Goal: Task Accomplishment & Management: Manage account settings

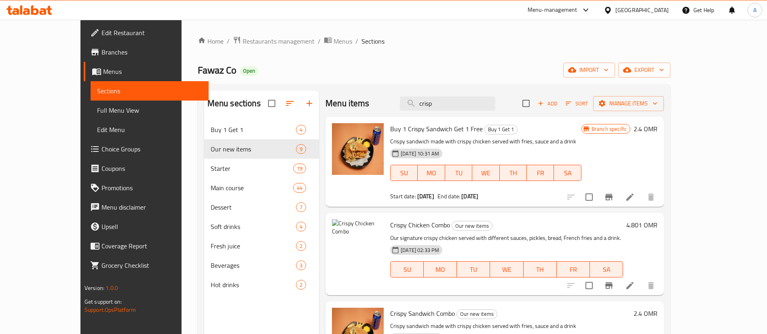
click at [255, 50] on div "Home / Restaurants management / Menus / Sections Fawaz Co Open import export Me…" at bounding box center [434, 233] width 472 height 395
click at [243, 41] on span "Restaurants management" at bounding box center [279, 41] width 72 height 10
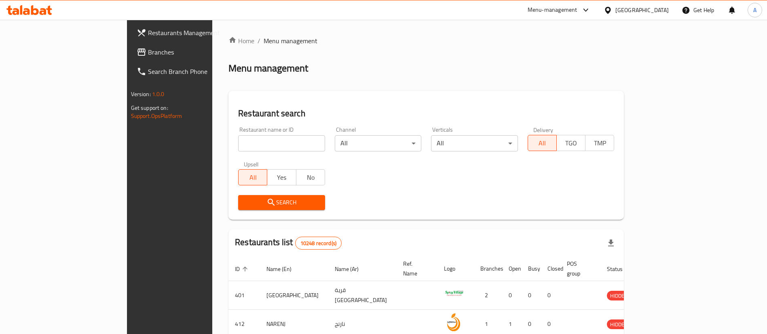
click at [233, 156] on div "Restaurant name or ID Restaurant name or ID" at bounding box center [281, 139] width 97 height 34
click at [238, 150] on input "search" at bounding box center [281, 143] width 87 height 16
click at [238, 148] on input "search" at bounding box center [281, 143] width 87 height 16
type input "i"
type input "pizza wifi"
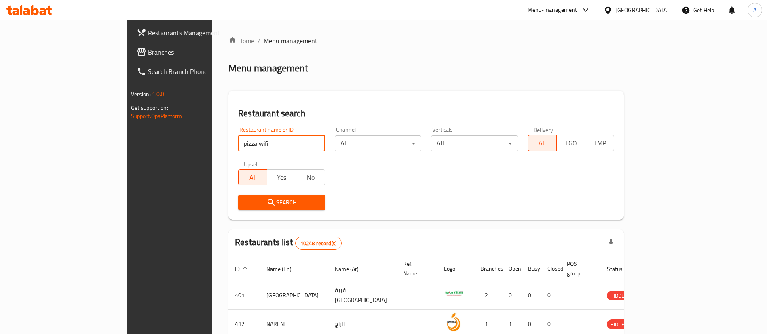
click button "Search" at bounding box center [281, 202] width 87 height 15
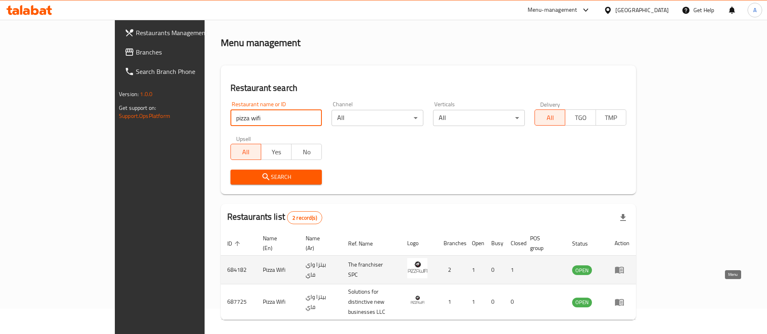
scroll to position [39, 0]
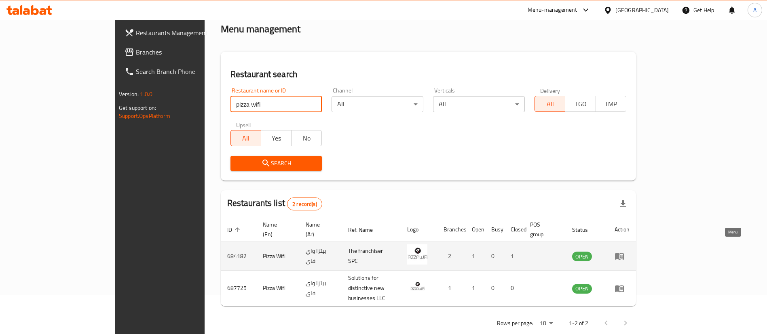
click at [624, 251] on icon "enhanced table" at bounding box center [619, 256] width 10 height 10
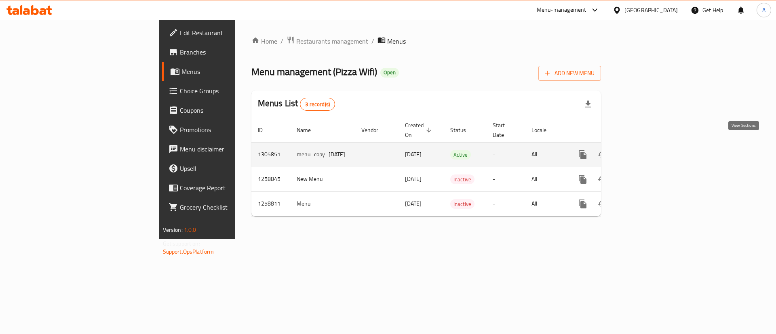
click at [646, 150] on icon "enhanced table" at bounding box center [641, 155] width 10 height 10
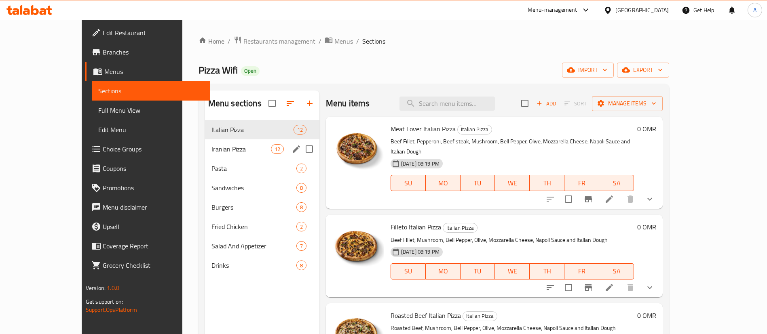
click at [208, 154] on div "Iranian Pizza 12" at bounding box center [262, 148] width 114 height 19
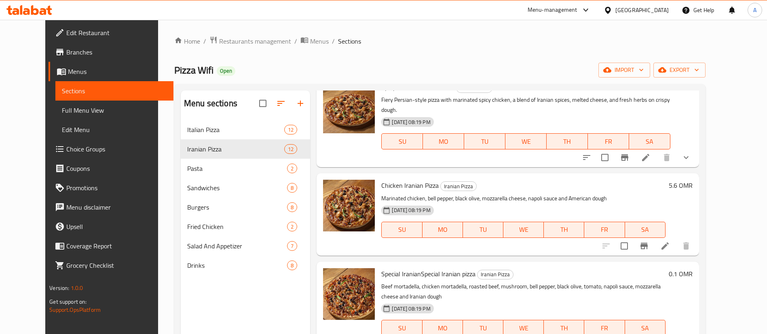
scroll to position [61, 0]
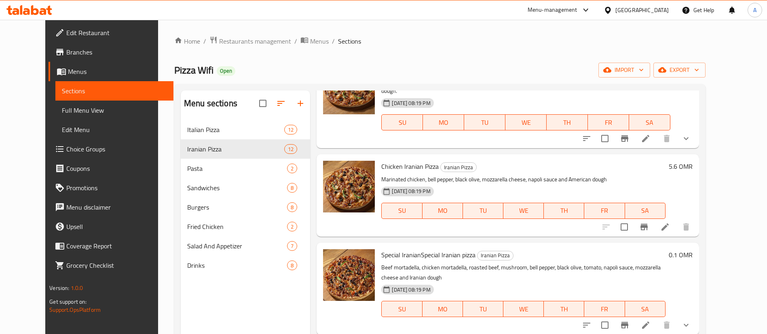
click at [657, 320] on li at bounding box center [645, 325] width 23 height 15
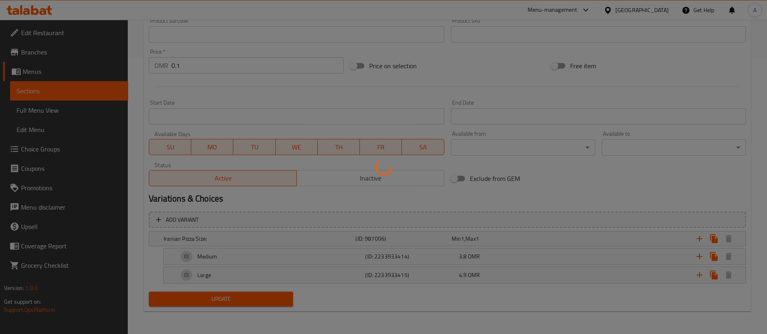
scroll to position [262, 0]
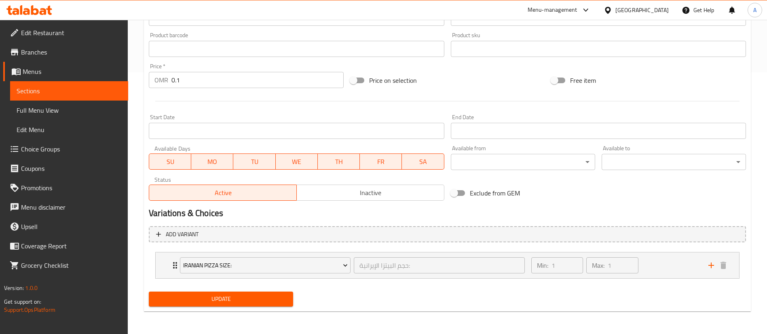
click at [229, 82] on input "0.1" at bounding box center [257, 80] width 172 height 16
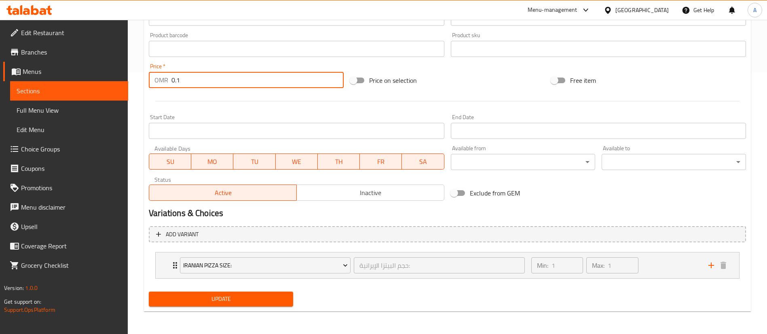
click at [229, 82] on input "0.1" at bounding box center [257, 80] width 172 height 16
type input "0"
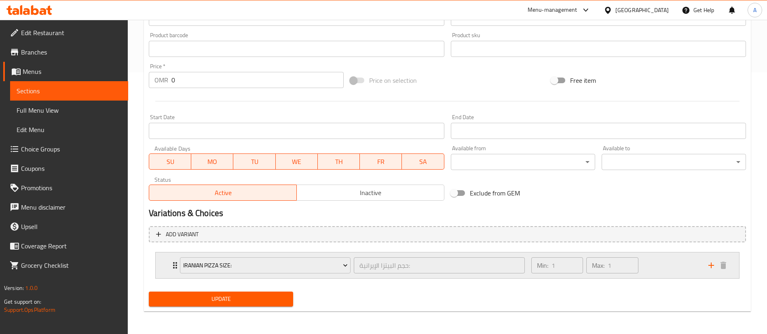
click at [709, 261] on icon "add" at bounding box center [711, 266] width 10 height 10
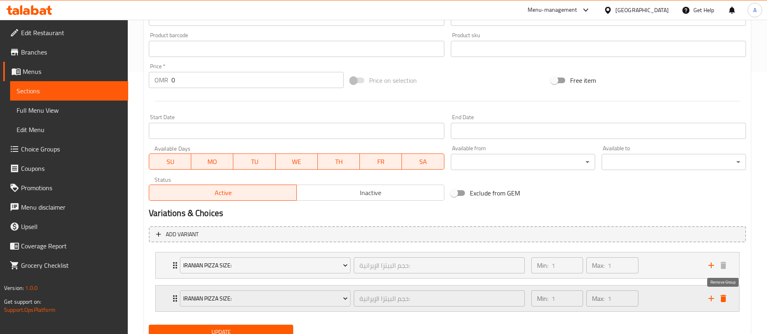
click at [719, 299] on icon "delete" at bounding box center [723, 299] width 10 height 10
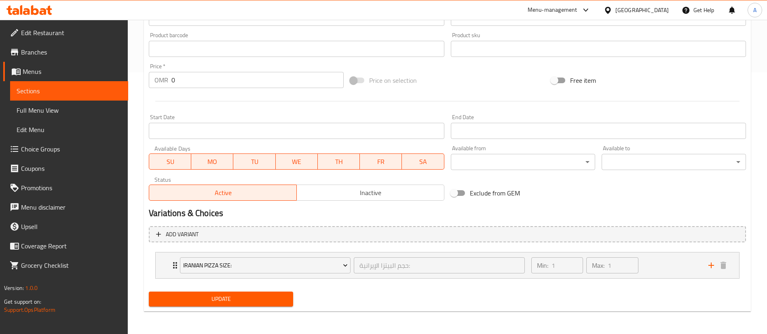
click at [237, 308] on div "Update" at bounding box center [221, 299] width 151 height 21
click at [239, 300] on span "Update" at bounding box center [220, 299] width 131 height 10
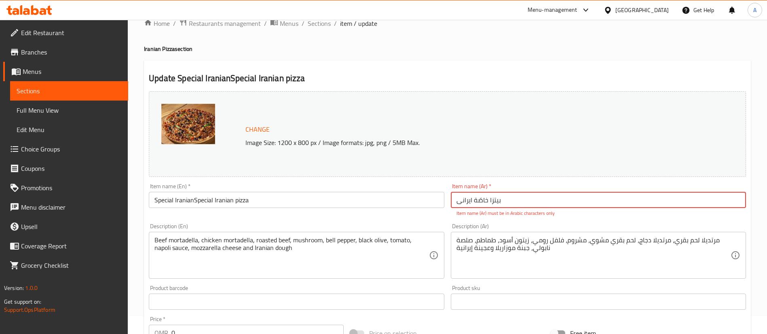
scroll to position [0, 0]
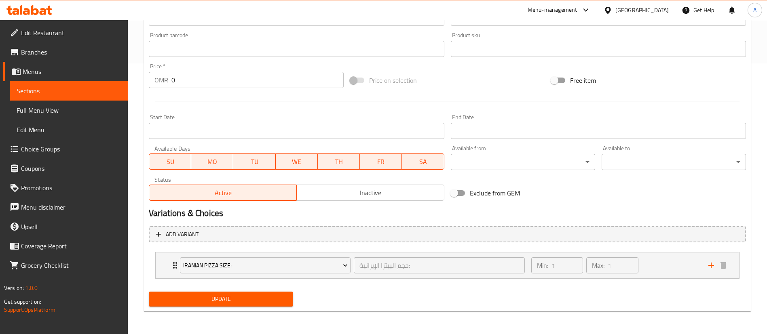
click at [264, 312] on div "Home / Restaurants management / Menus / Sections / item / update Iranian Pizza …" at bounding box center [447, 41] width 607 height 553
click at [263, 303] on span "Update" at bounding box center [220, 299] width 131 height 10
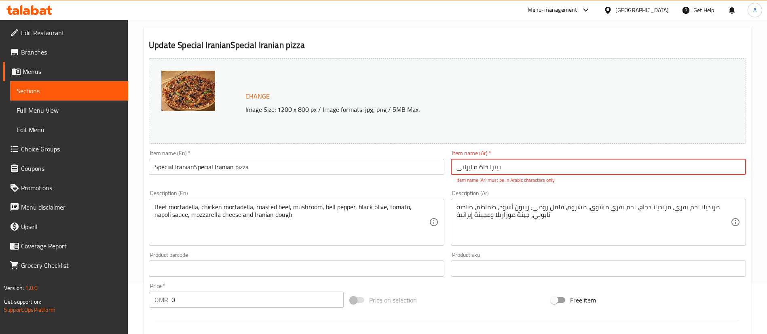
click at [479, 171] on input "بیتزا خاصّة ایرانی" at bounding box center [598, 167] width 295 height 16
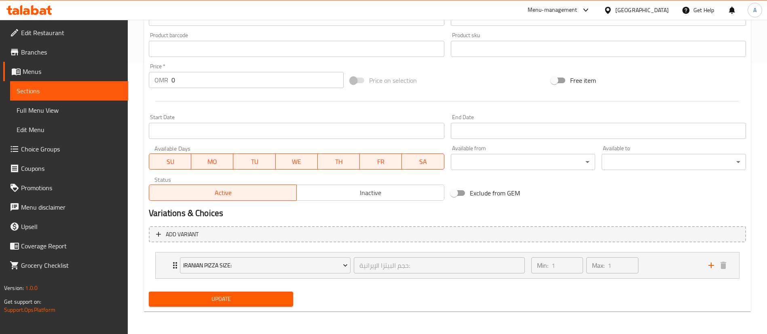
click at [268, 296] on span "Update" at bounding box center [220, 299] width 131 height 10
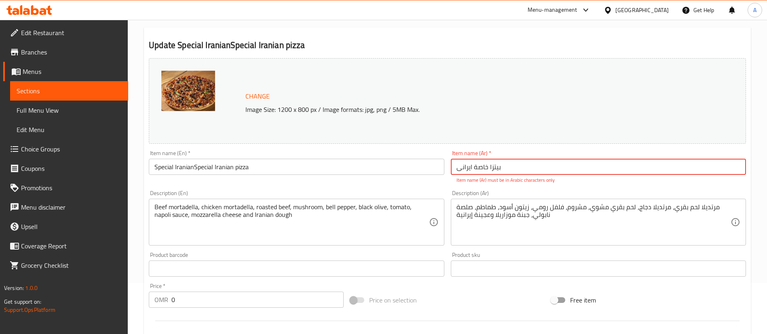
click at [479, 168] on input "بیتزا خاصة ایرانی" at bounding box center [598, 167] width 295 height 16
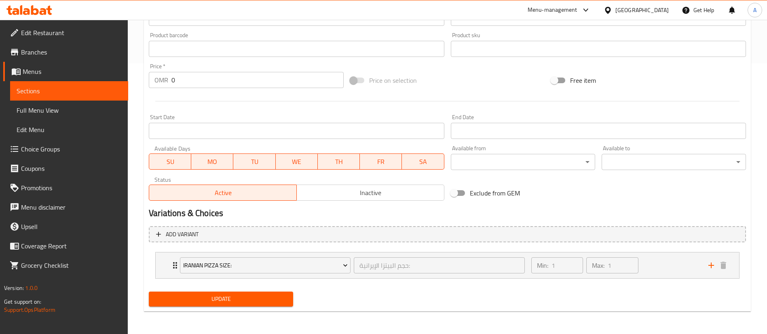
drag, startPoint x: 238, startPoint y: 310, endPoint x: 238, endPoint y: 304, distance: 5.7
click at [238, 309] on div "Update" at bounding box center [221, 299] width 151 height 21
click at [241, 297] on span "Update" at bounding box center [220, 299] width 131 height 10
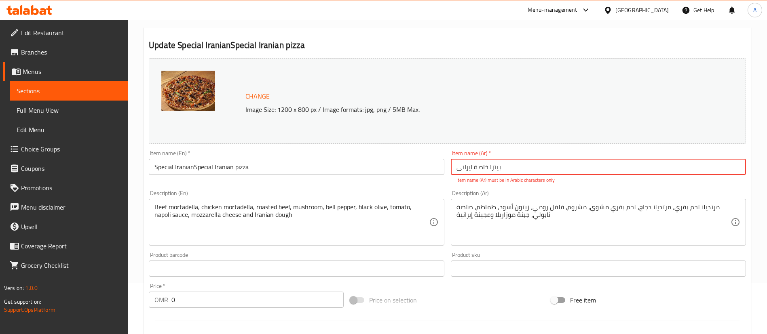
drag, startPoint x: 516, startPoint y: 167, endPoint x: 382, endPoint y: 164, distance: 134.2
click at [382, 164] on div "Change Image Size: 1200 x 800 px / Image formats: jpg, png / 5MB Max. Item name…" at bounding box center [447, 239] width 603 height 369
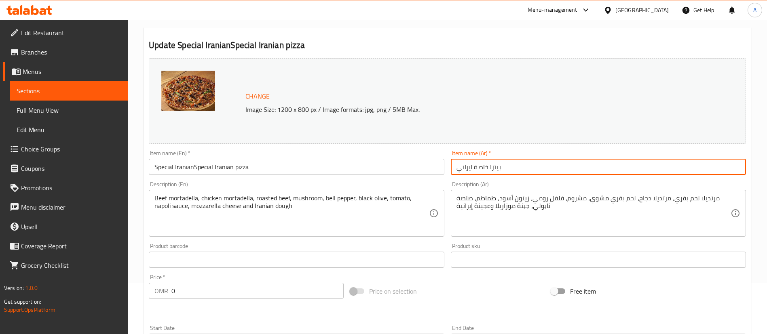
type input "بيتزا خاصة ايراني"
click at [195, 166] on input "Special IranianSpecial Iranian pizza" at bounding box center [296, 167] width 295 height 16
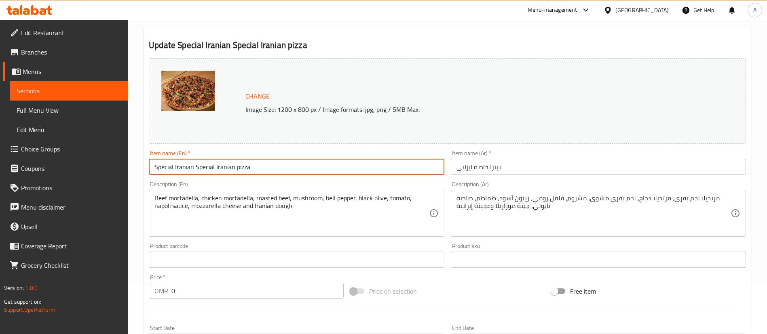
drag, startPoint x: 194, startPoint y: 163, endPoint x: 148, endPoint y: 167, distance: 46.7
click at [148, 167] on div "Item name (En)   * Special Iranian Special Iranian pizza Item name (En) *" at bounding box center [297, 162] width 302 height 31
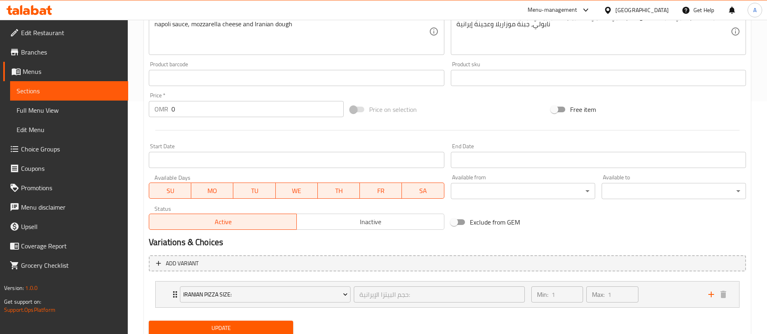
scroll to position [262, 0]
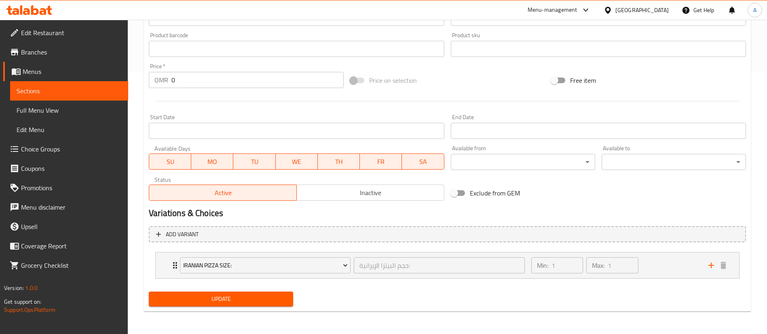
type input "Special Iranian pizza"
click at [268, 293] on button "Update" at bounding box center [221, 299] width 144 height 15
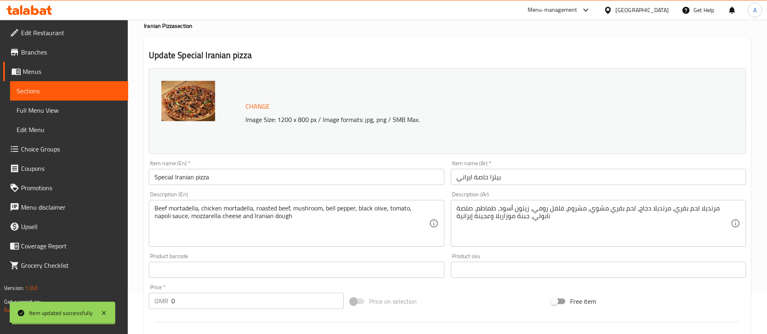
scroll to position [0, 0]
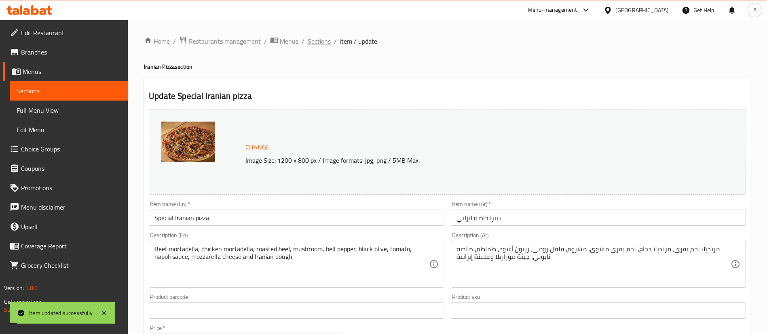
click at [316, 42] on span "Sections" at bounding box center [319, 41] width 23 height 10
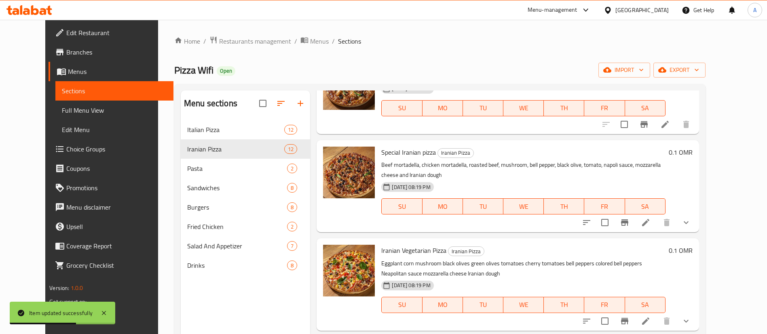
scroll to position [182, 0]
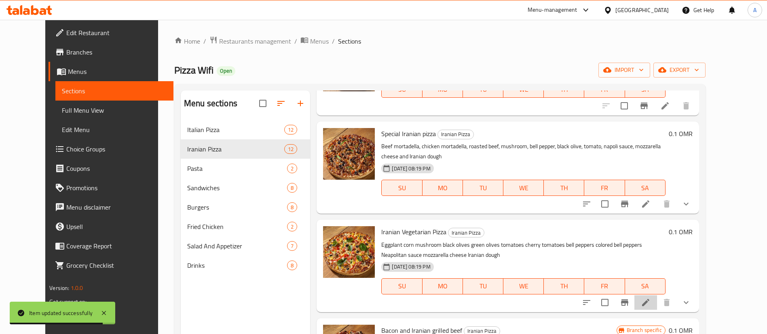
click at [657, 295] on li at bounding box center [645, 302] width 23 height 15
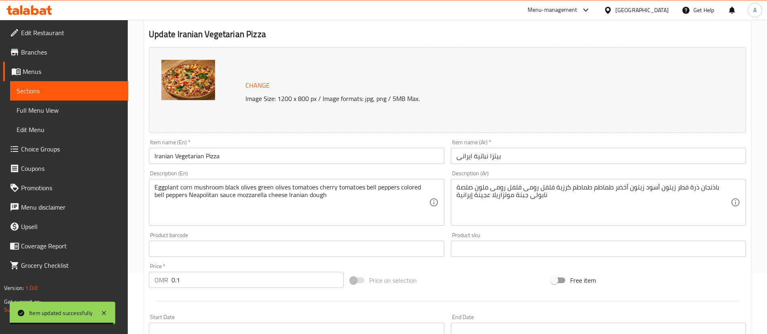
scroll to position [121, 0]
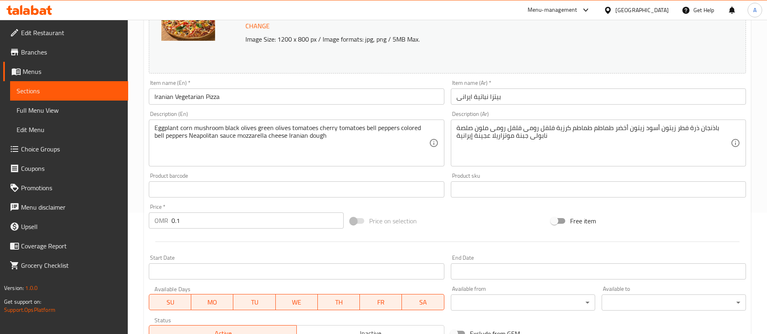
click at [201, 221] on input "0.1" at bounding box center [257, 221] width 172 height 16
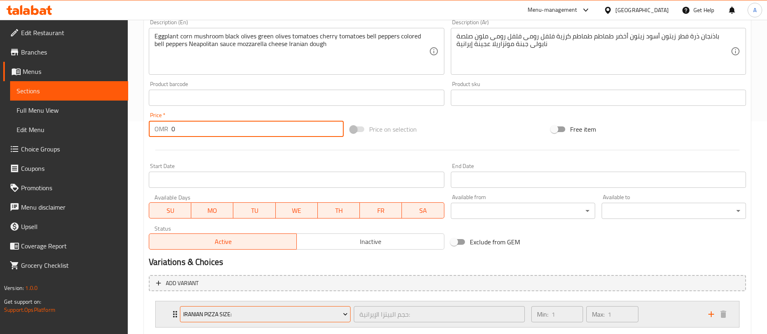
scroll to position [262, 0]
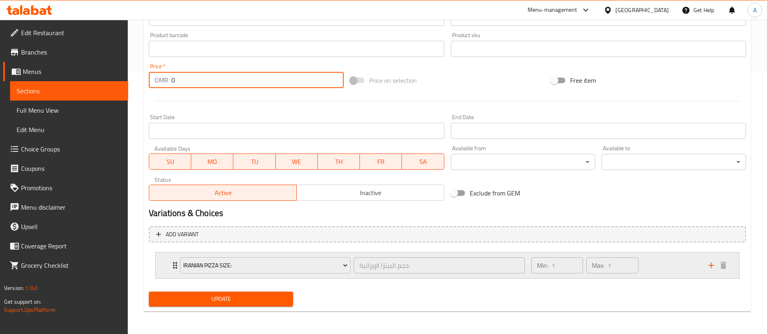
click at [221, 277] on div "Iranian Pizza Size: حجم البيتزا الإيرانية: ​" at bounding box center [352, 266] width 354 height 26
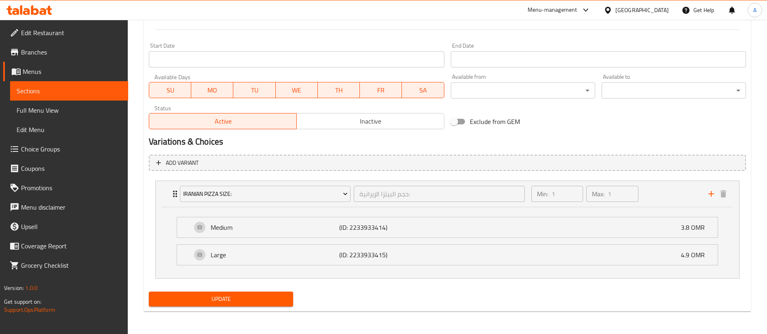
type input "0"
click at [281, 306] on button "Update" at bounding box center [221, 299] width 144 height 15
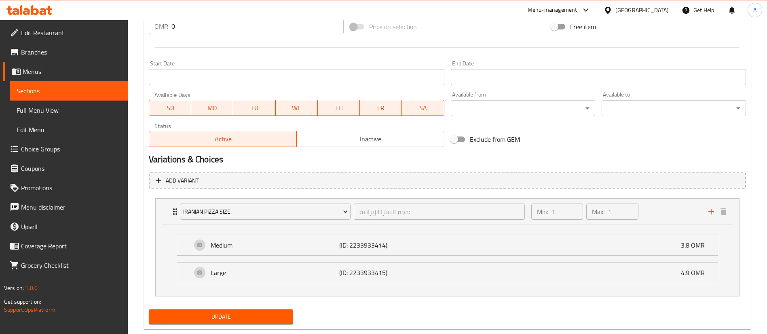
scroll to position [51, 0]
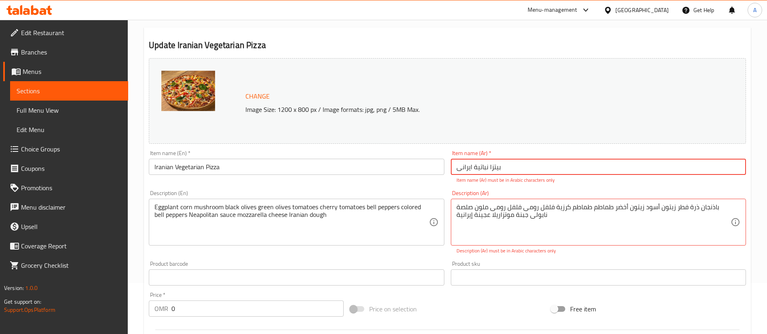
drag, startPoint x: 527, startPoint y: 167, endPoint x: 365, endPoint y: 159, distance: 162.3
click at [365, 159] on div "Change Image Size: 1200 x 800 px / Image formats: jpg, png / 5MB Max. Item name…" at bounding box center [447, 244] width 603 height 378
type input "f"
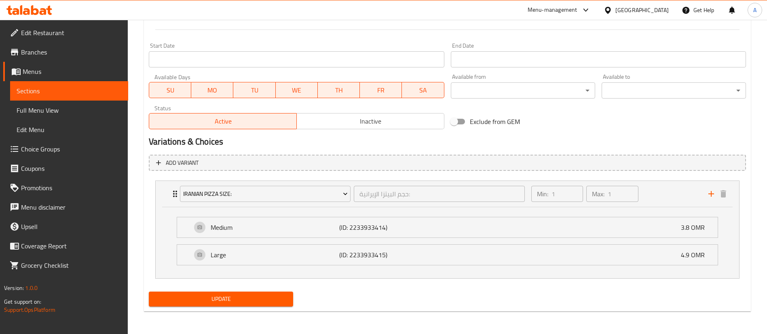
type input "بيتزا نباتية ايرانية"
click at [276, 301] on span "Update" at bounding box center [220, 299] width 131 height 10
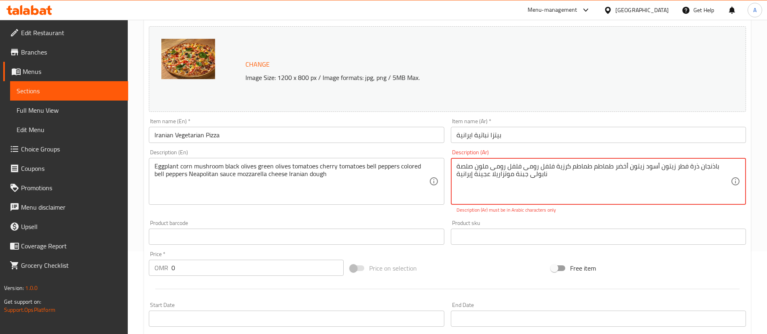
click at [612, 197] on textarea "باذنجان ذرة فطر زیتون أسود زیتون أخضر طماطم طماطم کرزیة فلفل رومی فلفل رومی ملو…" at bounding box center [593, 181] width 274 height 38
click at [620, 170] on textarea "باذنجان ذرة فطر زیتون أسود زیتون أخضر طماطم طماطم کرزیة فلفل رومی فلفل رومی ملو…" at bounding box center [593, 181] width 274 height 38
click at [711, 171] on textarea "باذنجان ذرة فطر زیتون أسود زیتون أخضر طماطم طماطم کرزیة فلفل رومی فلفل رومی ملو…" at bounding box center [593, 181] width 274 height 38
click at [709, 167] on textarea "باذنجان ذرة فطر زیتون أسود زیتون أخضر طماطم طماطم کرزیة فلفل رومی فلفل رومی ملو…" at bounding box center [593, 181] width 274 height 38
drag, startPoint x: 725, startPoint y: 171, endPoint x: 701, endPoint y: 173, distance: 23.9
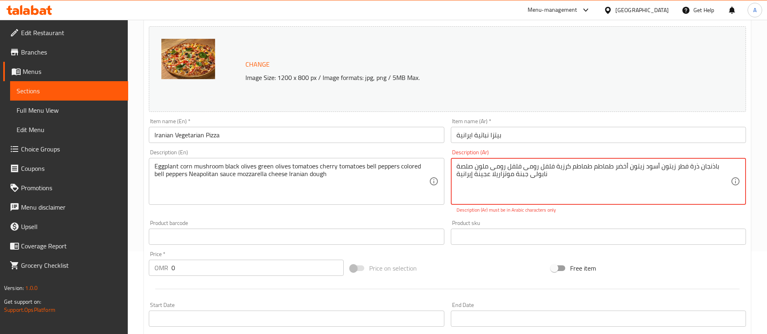
click at [701, 173] on textarea "باذنجان ذرة فطر زیتون أسود زیتون أخضر طماطم طماطم کرزیة فلفل رومی فلفل رومی ملو…" at bounding box center [593, 181] width 274 height 38
click at [713, 171] on textarea "باذنجان ذرة فطر زیتون أسود زیتون أخضر طماطم طماطم کرزیة فلفل رومی فلفل رومی ملو…" at bounding box center [593, 181] width 274 height 38
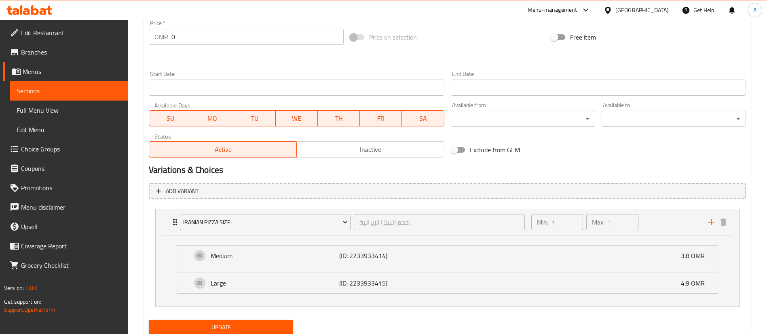
scroll to position [342, 0]
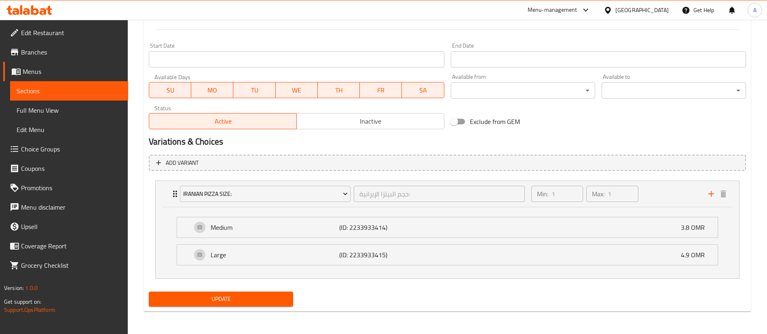
type textarea "بانجان ذرة فطر زیتون أسود زیتون أخضر طماطم طماطم کرزیة فلفل رومی فلفل رومی ملون…"
click at [286, 309] on div "Update" at bounding box center [221, 299] width 151 height 21
click at [274, 297] on span "Update" at bounding box center [220, 299] width 131 height 10
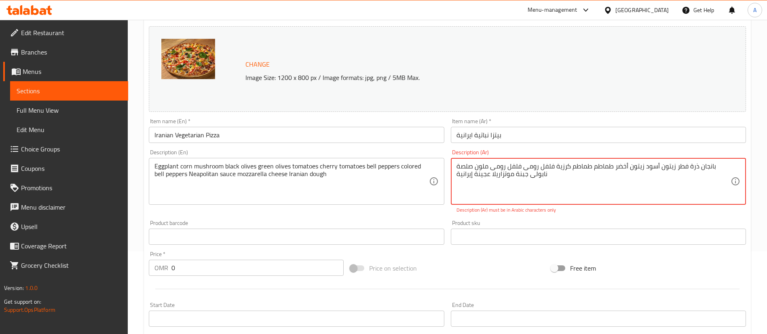
drag, startPoint x: 617, startPoint y: 183, endPoint x: 466, endPoint y: 142, distance: 156.0
click at [466, 142] on div "Change Image Size: 1200 x 800 px / Image formats: jpg, png / 5MB Max. Item name…" at bounding box center [447, 207] width 603 height 369
click at [588, 184] on textarea "بانجان ذرة فطر زیتون أسود زیتون أخضر طماطم طماطم کرزیة فلفل رومی فلفل رومی ملون…" at bounding box center [593, 181] width 274 height 38
click at [588, 169] on textarea "بانجان ذرة فطر زیتون أسود زیتون أخضر طماطم طماطم کرزیة فلفل رومی فلفل رومی ملون…" at bounding box center [593, 181] width 274 height 38
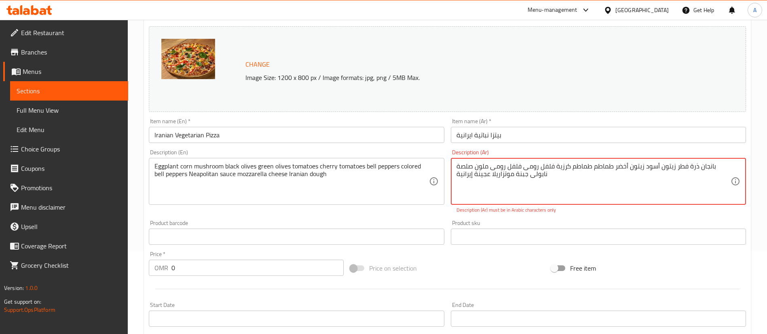
click at [585, 179] on textarea "بانجان ذرة فطر زیتون أسود زیتون أخضر طماطم طماطم کرزیة فلفل رومی فلفل رومی ملون…" at bounding box center [593, 181] width 274 height 38
drag, startPoint x: 585, startPoint y: 179, endPoint x: 724, endPoint y: 164, distance: 140.2
click at [724, 164] on textarea "بانجان ذرة فطر زیتون أسود زیتون أخضر طماطم طماطم کرزیة فلفل رومی فلفل رومی ملون…" at bounding box center [593, 181] width 274 height 38
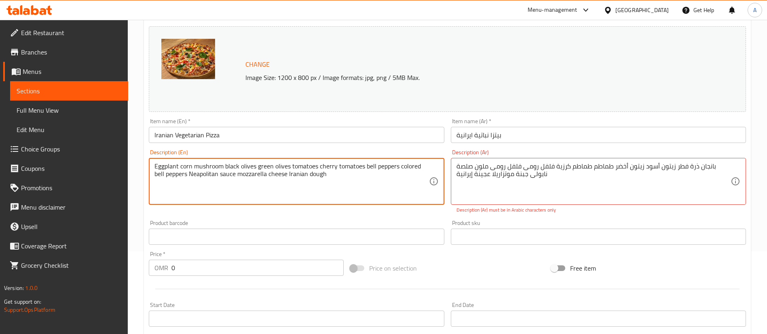
paste textarea "بانجان ذرة فطر زیتون أسود زیتون أخضر طماطم طماطم کرزیة فلفل رومی فلفل رومی ملون…"
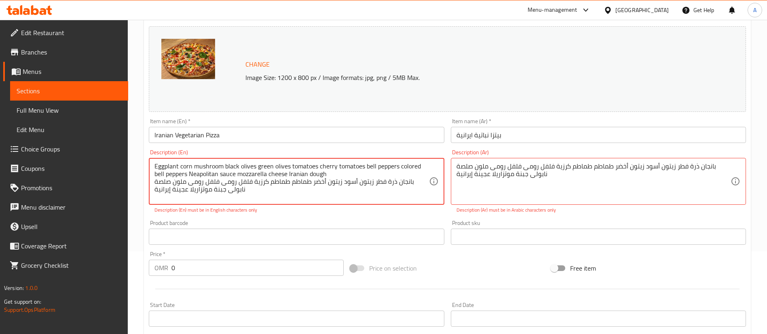
type textarea "Eggplant corn mushroom black olives green olives tomatoes cherry tomatoes bell …"
drag, startPoint x: 614, startPoint y: 184, endPoint x: 400, endPoint y: 123, distance: 222.7
click at [572, 187] on textarea "بانجان ذرة فطر زیتون أسود زیتون أخضر طماطم طماطم کرزیة فلفل رومی فلفل رومی ملون…" at bounding box center [593, 181] width 274 height 38
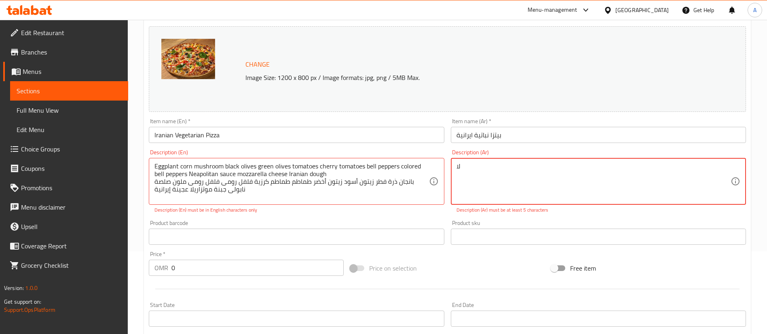
type textarea "ل"
type textarea "باذن"
drag, startPoint x: 254, startPoint y: 197, endPoint x: 414, endPoint y: 177, distance: 160.9
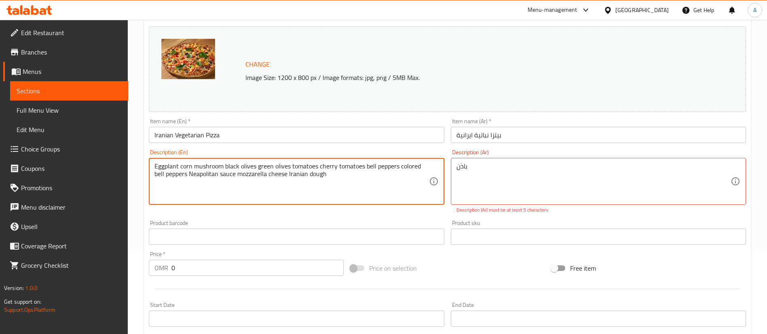
drag, startPoint x: 356, startPoint y: 187, endPoint x: 134, endPoint y: 139, distance: 226.6
click at [134, 139] on div "Home / Restaurants management / Menus / Sections / item / update Iranian Pizza …" at bounding box center [447, 265] width 639 height 657
type textarea "Eggplant corn mushroom black olives green olives tomatoes cherry tomatoes bell …"
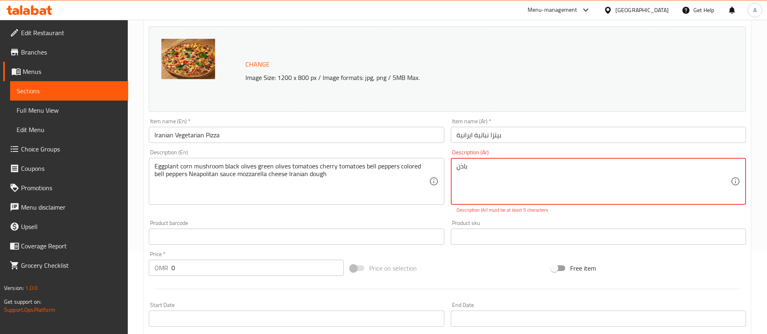
click at [536, 175] on textarea "باذن" at bounding box center [593, 181] width 274 height 38
paste textarea "جان، ذرة، فطر، زيتون أسود، زيتون أخضر، طماطم، طماطم كرزية، فلفل رومي، فلفل رومي…"
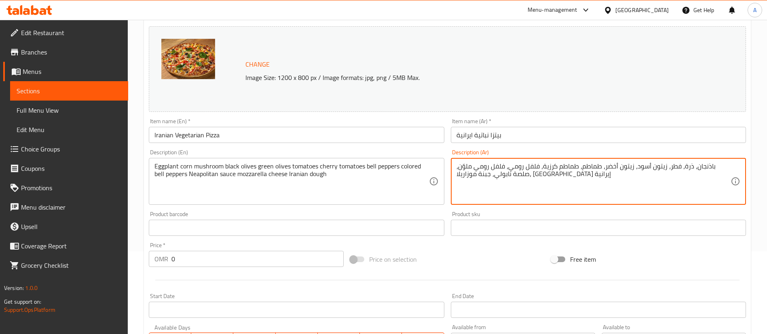
drag, startPoint x: 537, startPoint y: 175, endPoint x: 601, endPoint y: 182, distance: 64.7
click at [598, 181] on textarea "باذنجان، ذرة، فطر، زيتون أسود، زيتون أخضر، طماطم، طماطم كرزية، فلفل رومي، فلفل …" at bounding box center [593, 181] width 274 height 38
click at [610, 186] on textarea "باذنجان، ذرة، فطر، زيتون أسود، زيتون أخضر، طماطم، طماطم كرزية، فلفل رومي، فلفل …" at bounding box center [593, 181] width 274 height 38
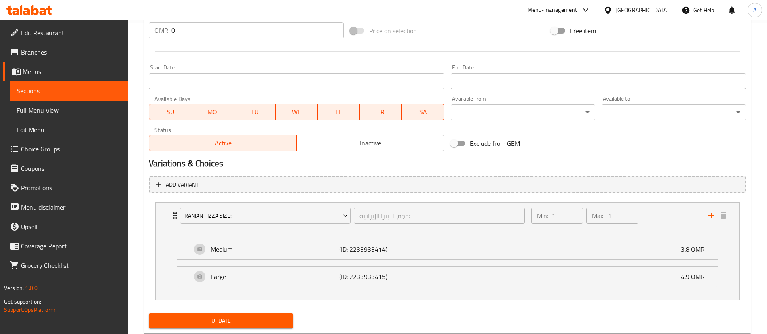
scroll to position [333, 0]
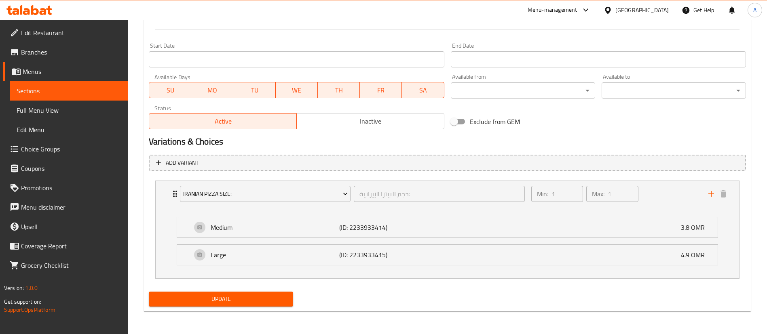
type textarea "باذنجان، ذرة، فطر، زيتون أسود، زيتون أخضر، طماطم، طماطم كرزية، فلفل رومي، فلفل …"
click at [268, 295] on span "Update" at bounding box center [220, 299] width 131 height 10
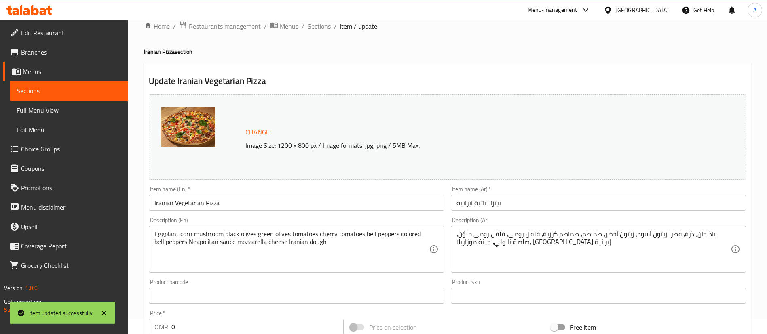
scroll to position [0, 0]
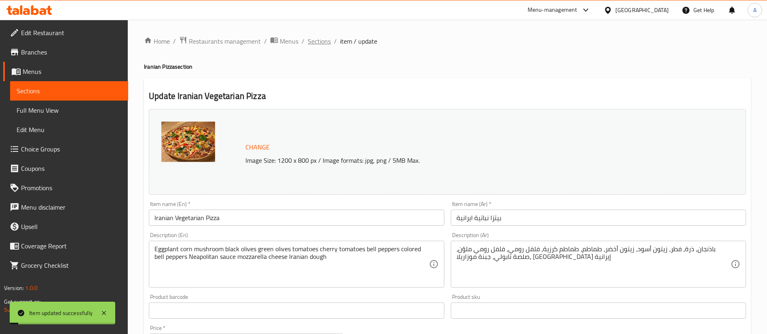
click at [322, 42] on span "Sections" at bounding box center [319, 41] width 23 height 10
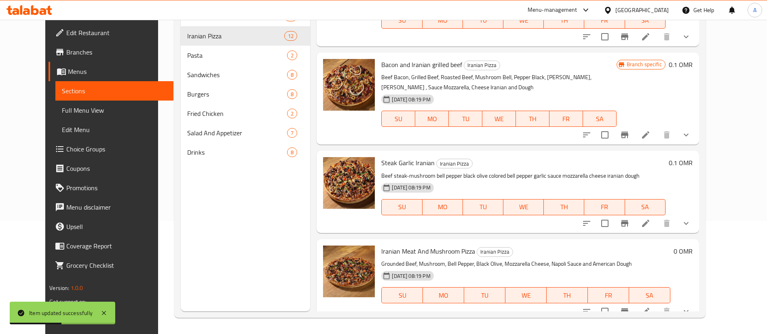
scroll to position [311, 0]
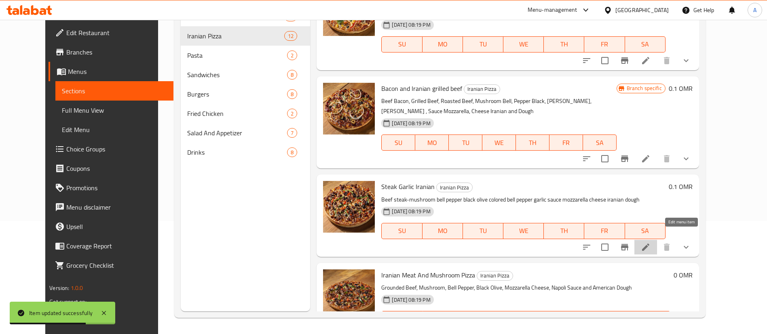
click at [650, 243] on icon at bounding box center [646, 248] width 10 height 10
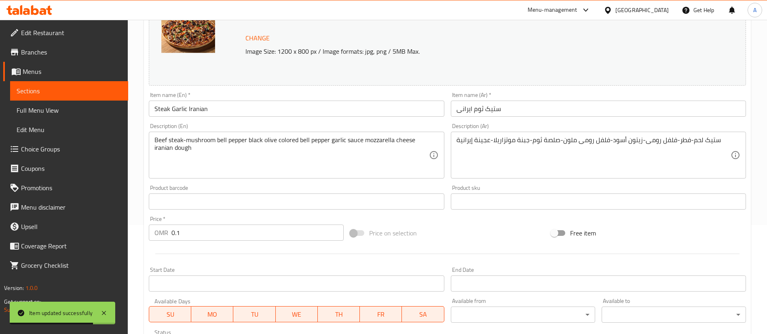
scroll to position [243, 0]
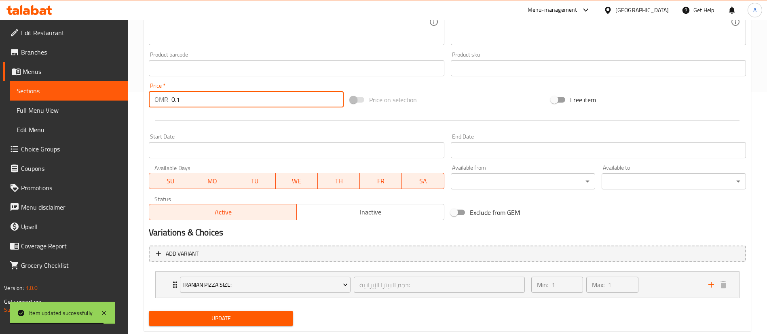
click at [203, 103] on input "0.1" at bounding box center [257, 99] width 172 height 16
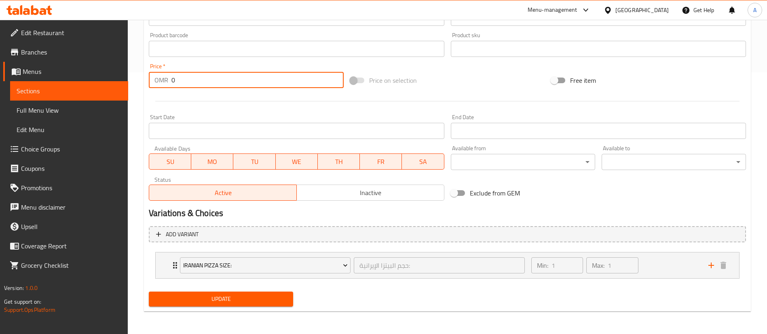
type input "0"
click at [243, 306] on button "Update" at bounding box center [221, 299] width 144 height 15
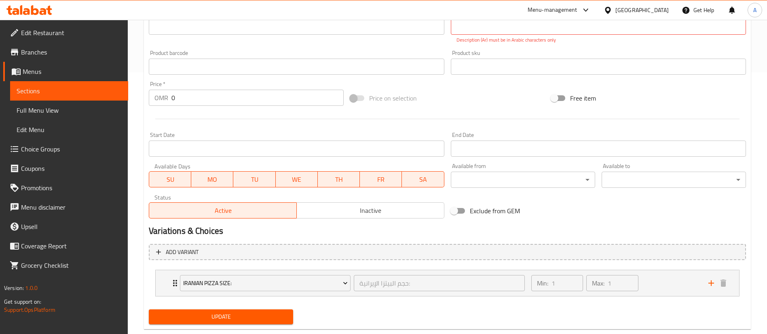
scroll to position [51, 0]
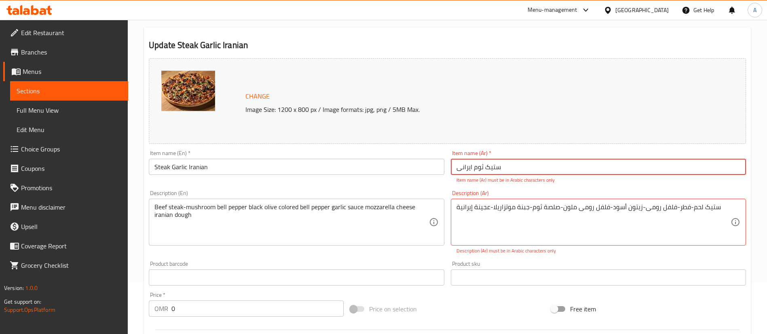
drag, startPoint x: 534, startPoint y: 169, endPoint x: 293, endPoint y: 135, distance: 243.4
click at [293, 135] on div "Change Image Size: 1200 x 800 px / Image formats: jpg, png / 5MB Max. Item name…" at bounding box center [447, 244] width 603 height 378
type input "s"
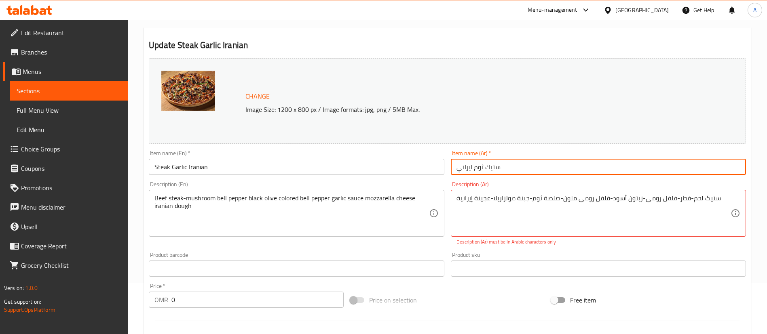
type input "ستيك ثوم ايراني"
click at [362, 193] on div "Beef steak-mushroom bell pepper black olive colored bell pepper garlic sauce mo…" at bounding box center [296, 213] width 295 height 47
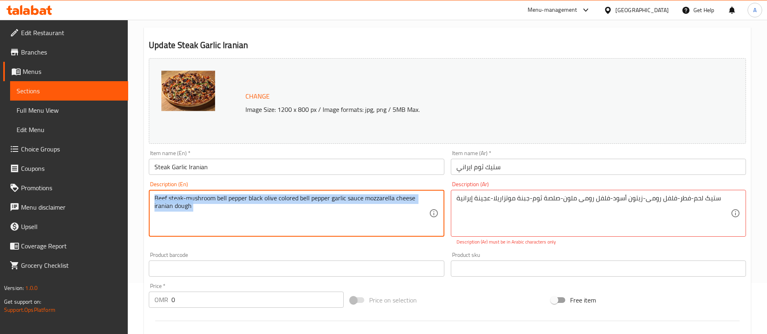
click at [362, 193] on div "Beef steak-mushroom bell pepper black olive colored bell pepper garlic sauce mo…" at bounding box center [296, 213] width 295 height 47
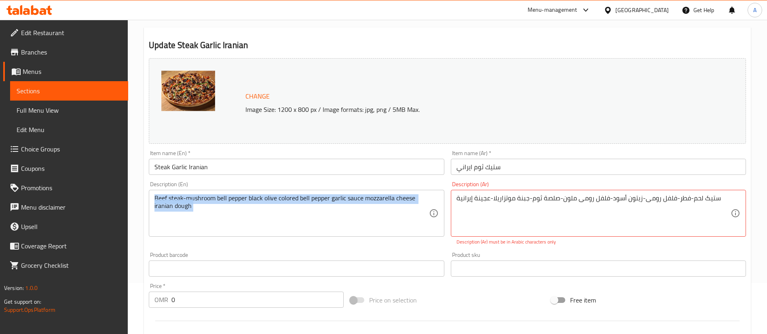
click at [362, 193] on div "Beef steak-mushroom bell pepper black olive colored bell pepper garlic sauce mo…" at bounding box center [296, 213] width 295 height 47
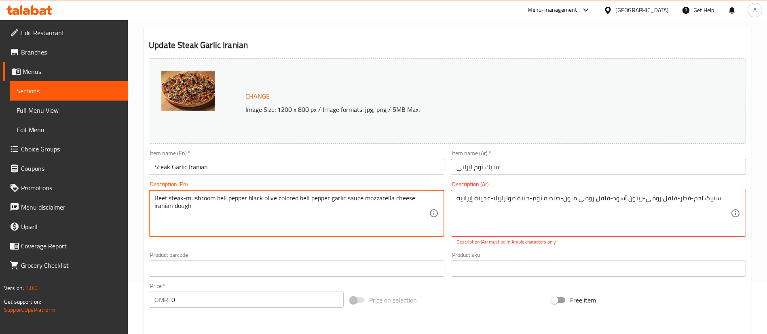
click at [365, 205] on textarea "Beef steak-mushroom bell pepper black olive colored bell pepper garlic sauce mo…" at bounding box center [291, 213] width 274 height 38
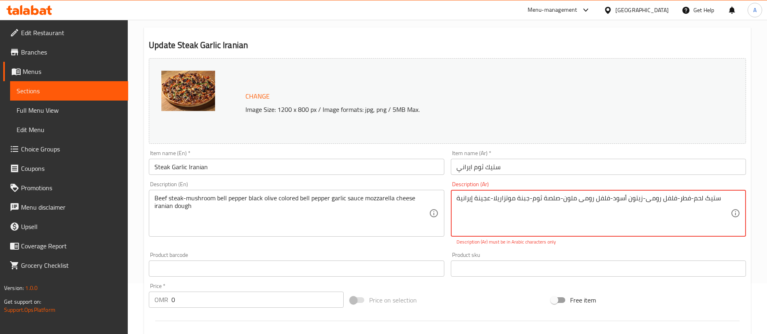
click at [534, 207] on textarea "ستیک لحم-فطر-فلفل رومی-زیتون أسود-فلفل رومی ملون-صلصة ثوم-جبنة موتزاریلا-عجینة …" at bounding box center [593, 213] width 274 height 38
paste textarea "يك لحم بقري، فطر، [PERSON_NAME]، زيتون أسود، فلفل رومي ملوّن، صلصة ثوم، جبنة مو…"
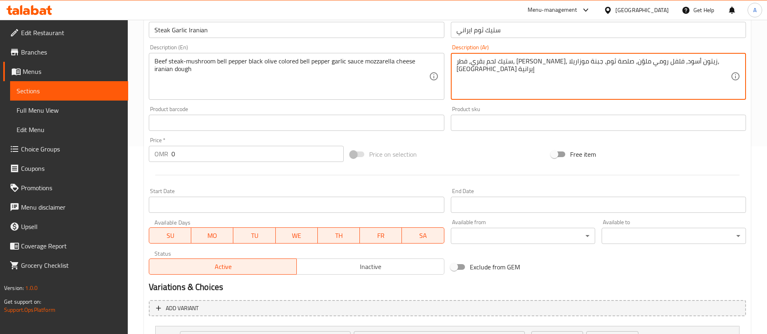
scroll to position [262, 0]
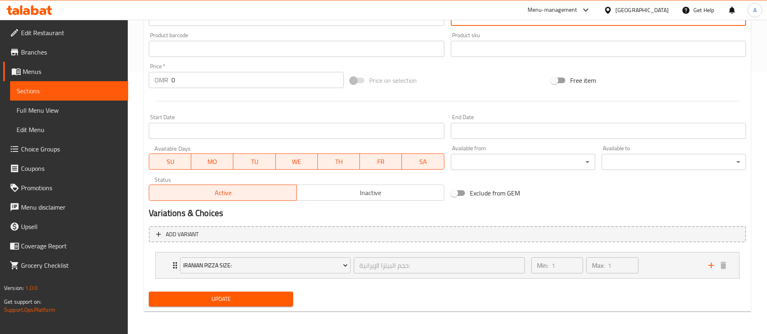
type textarea "ستيك لحم بقري، فطر، [PERSON_NAME]، زيتون أسود، فلفل رومي ملوّن، صلصة ثوم، جبنة …"
click at [242, 296] on span "Update" at bounding box center [220, 299] width 131 height 10
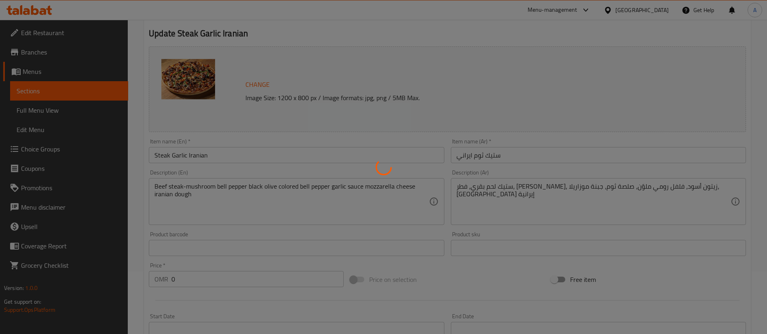
scroll to position [0, 0]
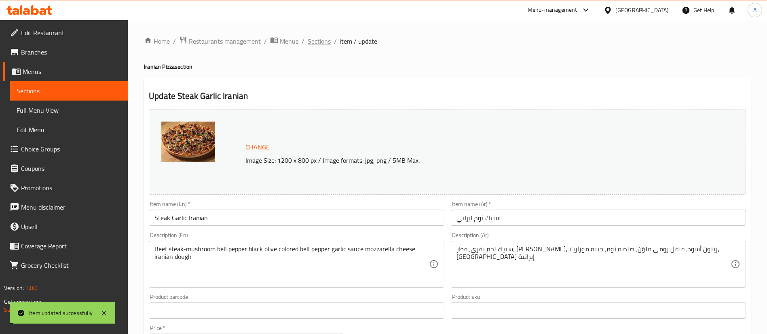
click at [322, 43] on span "Sections" at bounding box center [319, 41] width 23 height 10
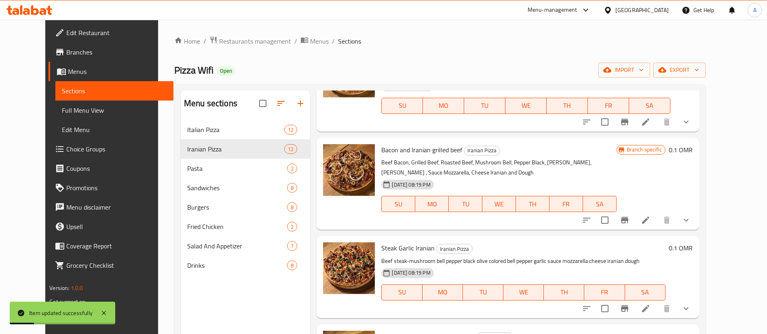
scroll to position [364, 0]
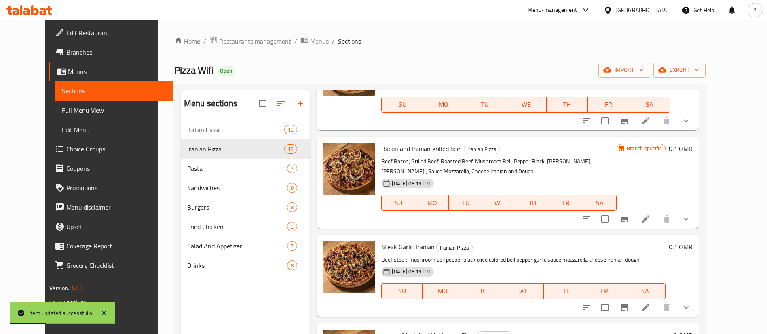
click at [650, 214] on icon at bounding box center [646, 219] width 10 height 10
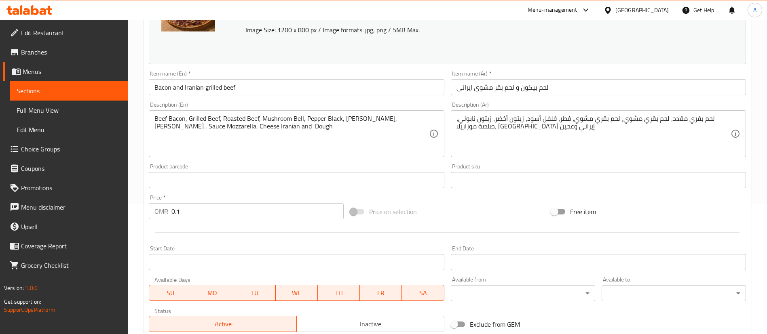
scroll to position [182, 0]
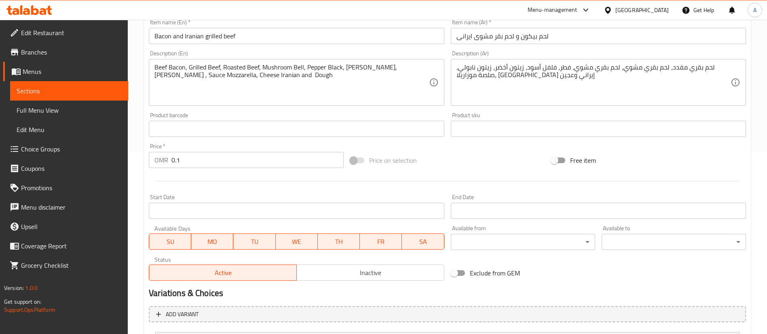
click at [211, 162] on input "0.1" at bounding box center [257, 160] width 172 height 16
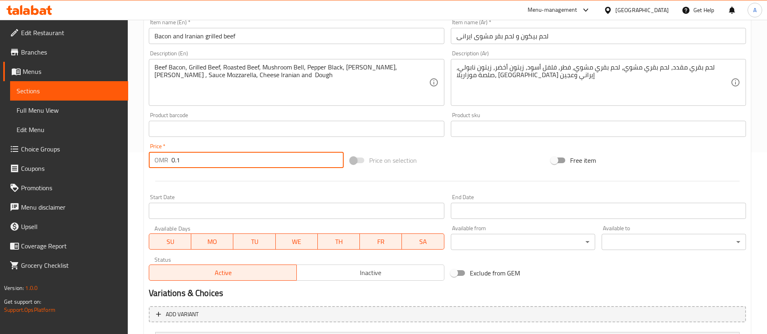
click at [211, 162] on input "0.1" at bounding box center [257, 160] width 172 height 16
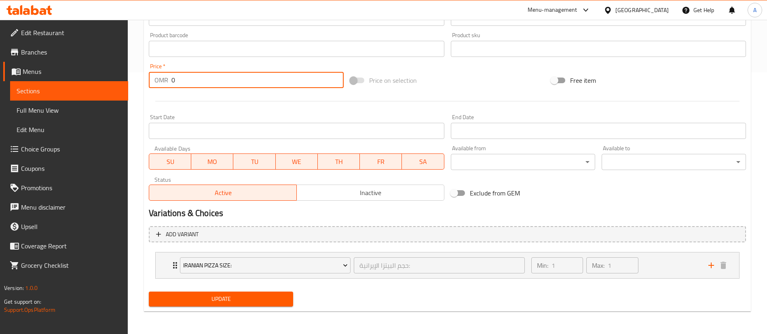
type input "0"
click at [255, 299] on span "Update" at bounding box center [220, 299] width 131 height 10
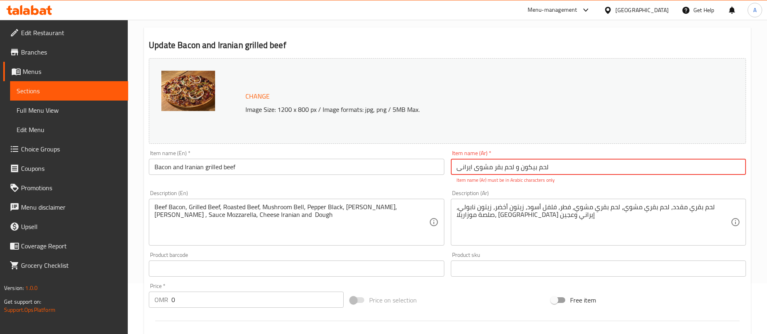
drag, startPoint x: 563, startPoint y: 168, endPoint x: 445, endPoint y: 172, distance: 118.1
click at [445, 172] on div "Change Image Size: 1200 x 800 px / Image formats: jpg, png / 5MB Max. Item name…" at bounding box center [447, 239] width 603 height 369
type input "g"
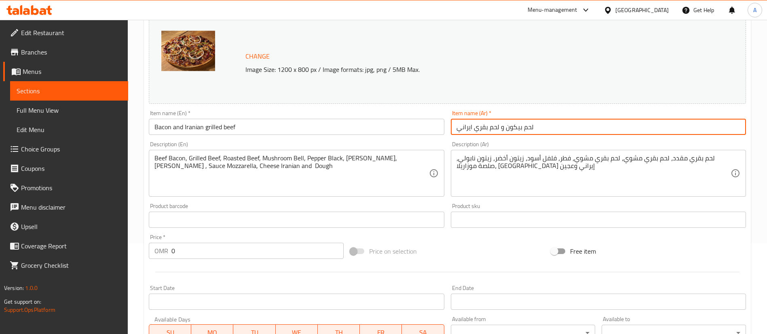
scroll to position [262, 0]
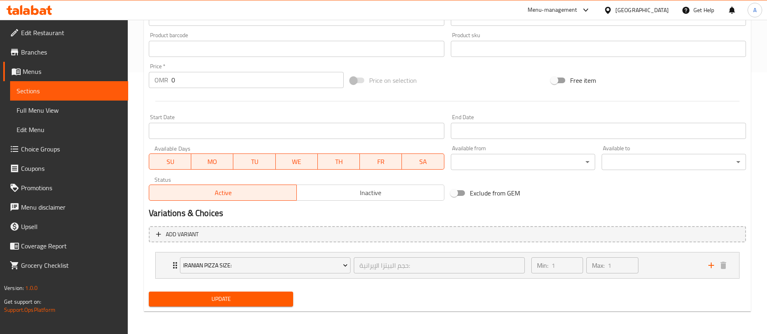
type input "لحم بيكون و لحم بقري ايراني"
click at [263, 294] on span "Update" at bounding box center [220, 299] width 131 height 10
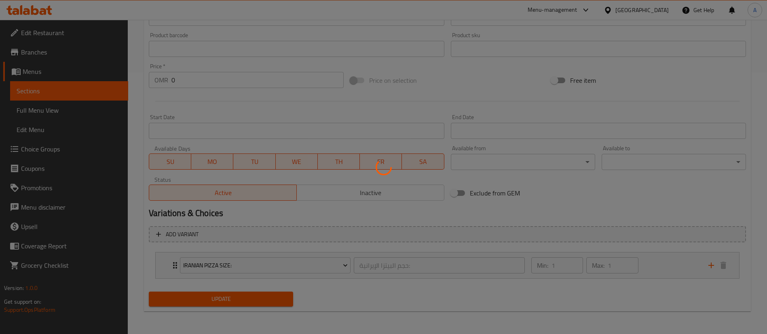
scroll to position [0, 0]
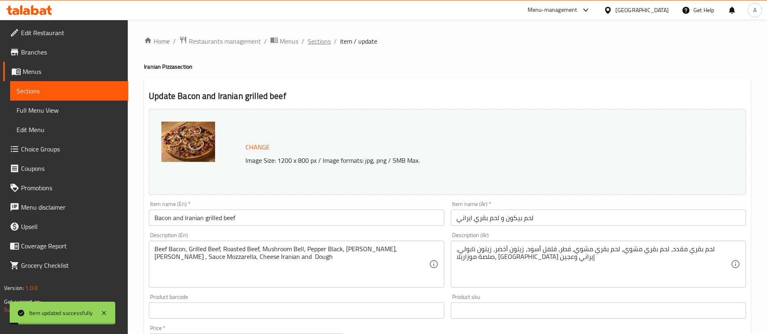
click at [325, 42] on span "Sections" at bounding box center [319, 41] width 23 height 10
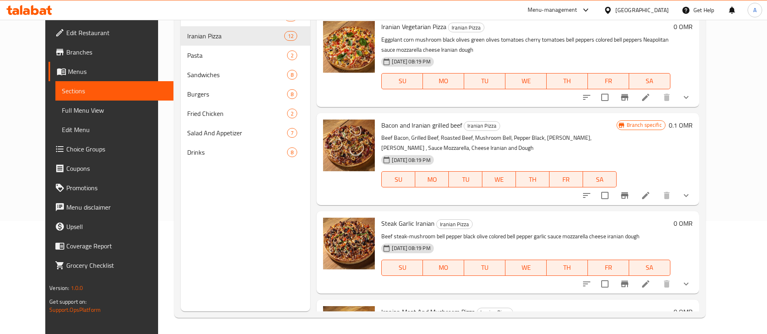
scroll to position [225, 0]
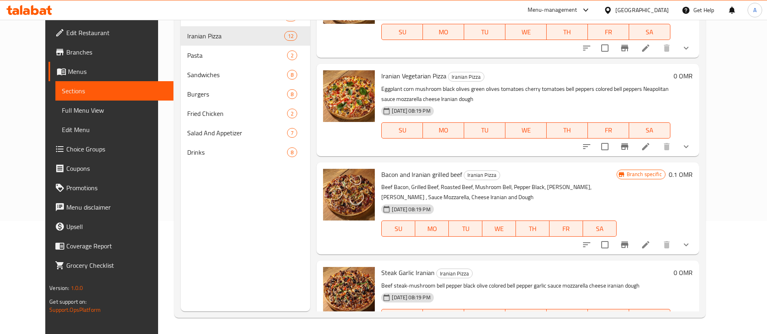
click at [650, 240] on icon at bounding box center [646, 245] width 10 height 10
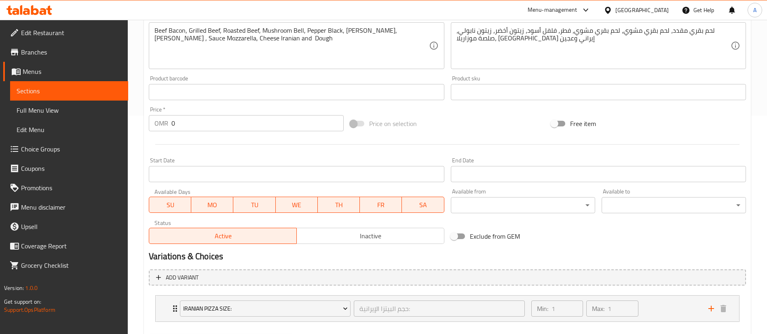
scroll to position [262, 0]
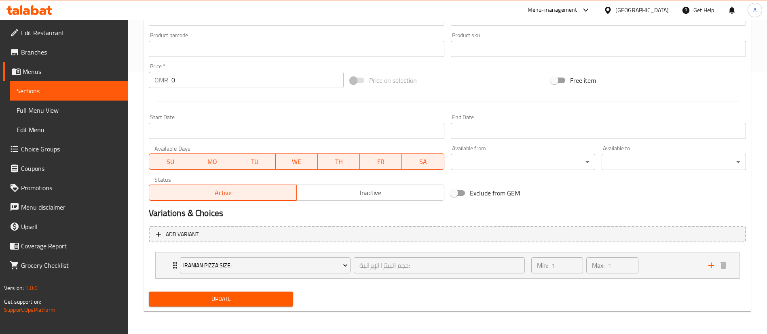
click at [269, 306] on button "Update" at bounding box center [221, 299] width 144 height 15
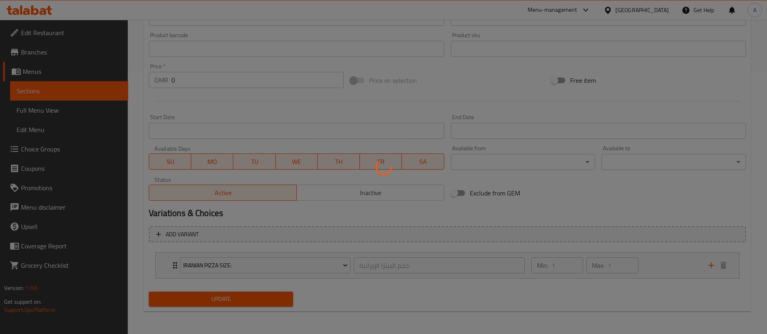
scroll to position [0, 0]
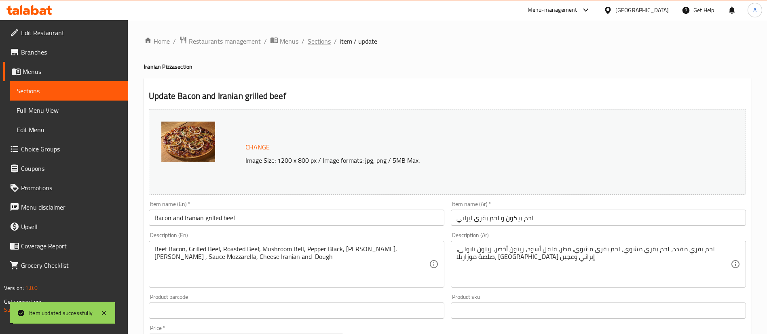
click at [318, 42] on span "Sections" at bounding box center [319, 41] width 23 height 10
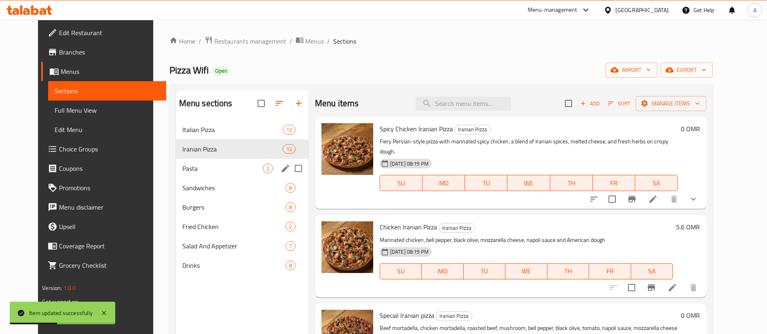
click at [249, 166] on span "Pasta" at bounding box center [222, 169] width 80 height 10
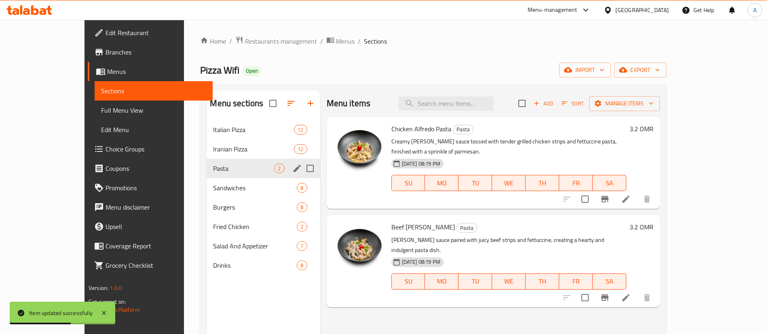
click at [241, 181] on div "Sandwiches 8" at bounding box center [263, 187] width 113 height 19
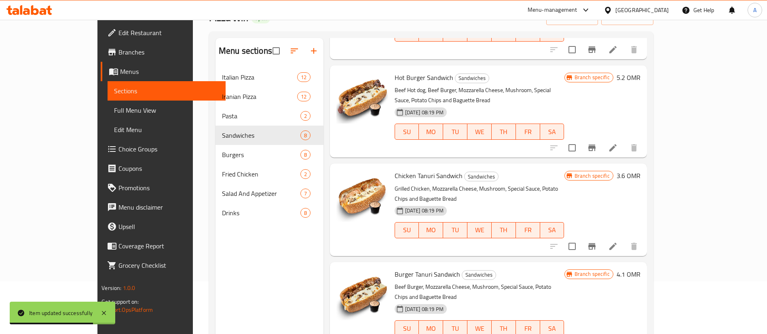
scroll to position [113, 0]
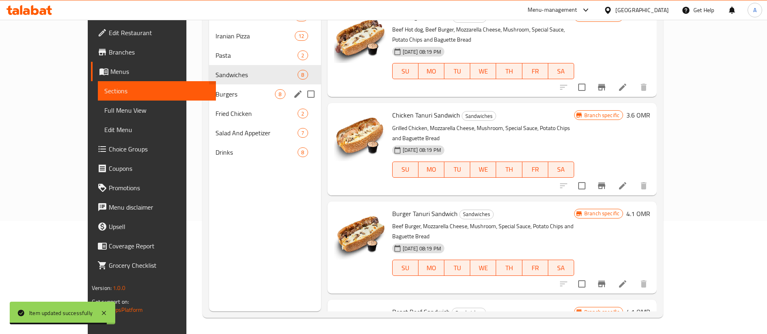
click at [215, 94] on span "Burgers" at bounding box center [245, 94] width 60 height 10
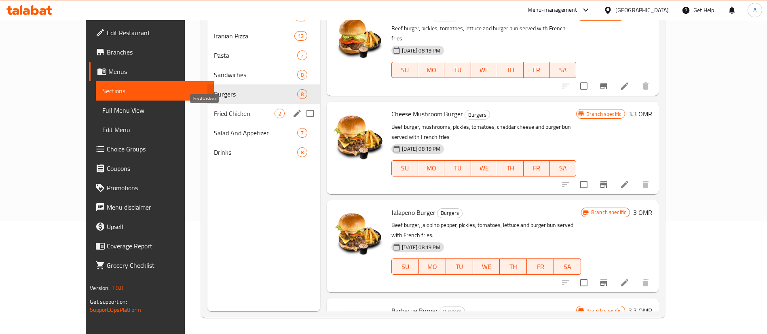
click at [214, 111] on span "Fried Chicken" at bounding box center [244, 114] width 61 height 10
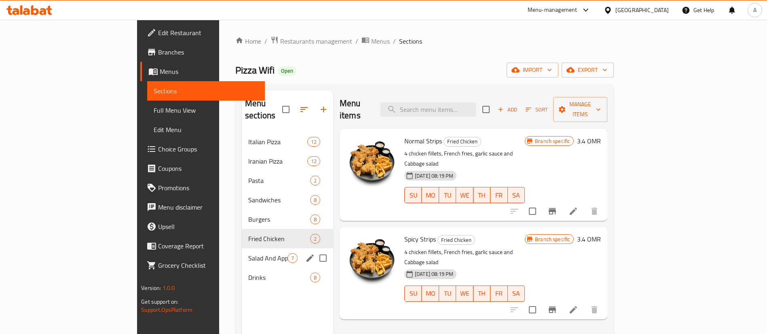
click at [248, 253] on span "Salad And Appetizer" at bounding box center [267, 258] width 39 height 10
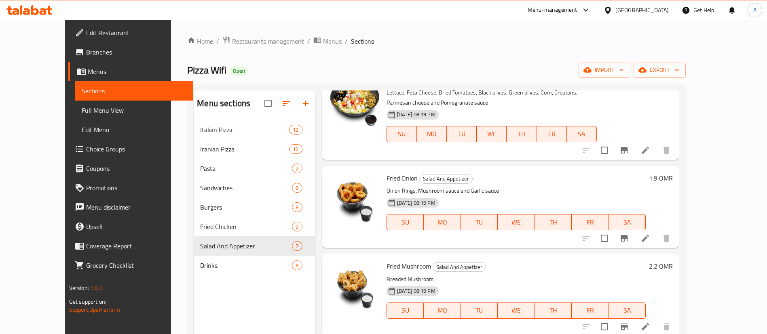
scroll to position [113, 0]
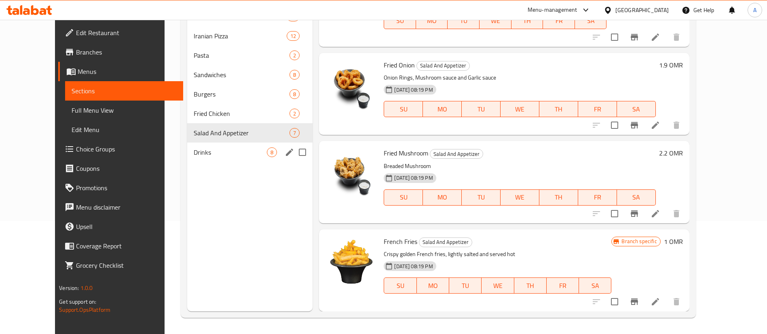
click at [216, 154] on span "Drinks" at bounding box center [230, 153] width 73 height 10
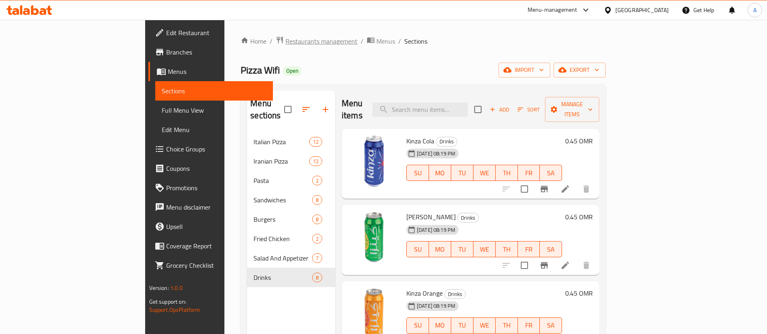
click at [285, 39] on span "Restaurants management" at bounding box center [321, 41] width 72 height 10
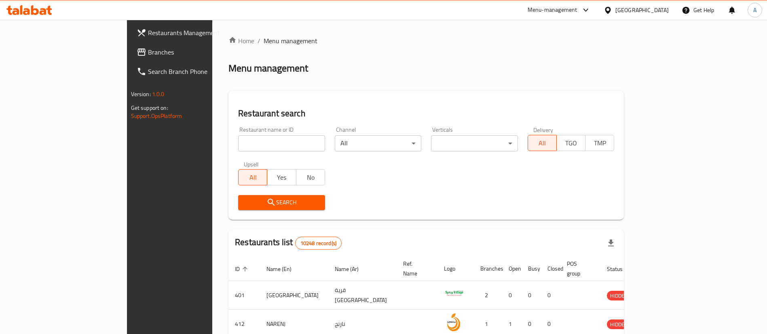
click at [267, 146] on div "Home / Menu management Menu management Restaurant search Restaurant name or ID …" at bounding box center [425, 294] width 395 height 517
click at [263, 145] on input "search" at bounding box center [281, 143] width 87 height 16
type input "ح"
type input "pizza wifi"
click button "Search" at bounding box center [281, 202] width 87 height 15
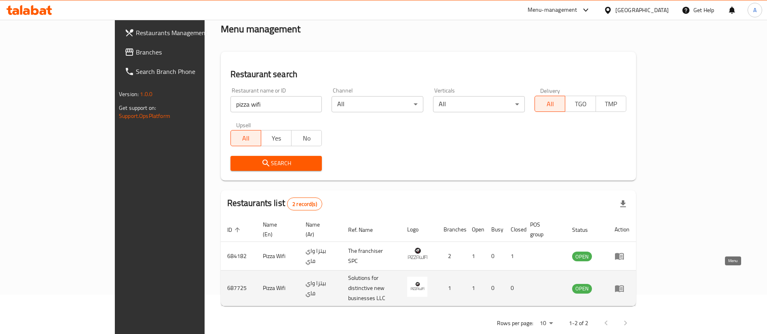
click at [629, 284] on link "enhanced table" at bounding box center [621, 289] width 15 height 10
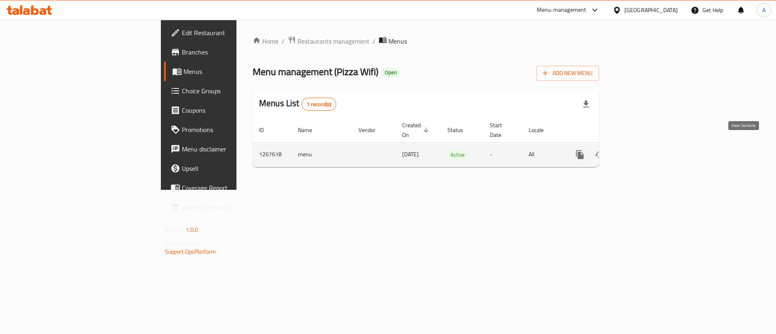
click at [648, 154] on link "enhanced table" at bounding box center [637, 154] width 19 height 19
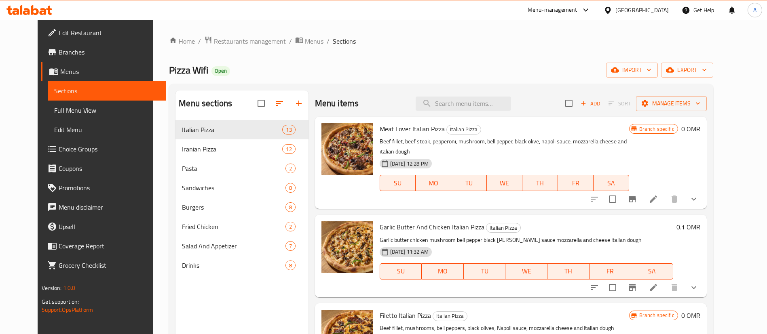
click at [664, 280] on li at bounding box center [653, 287] width 23 height 15
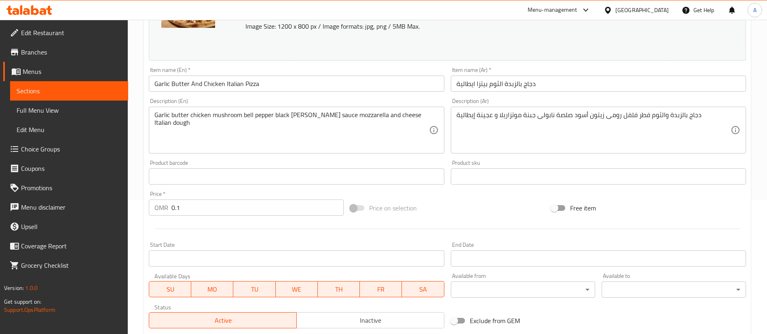
scroll to position [182, 0]
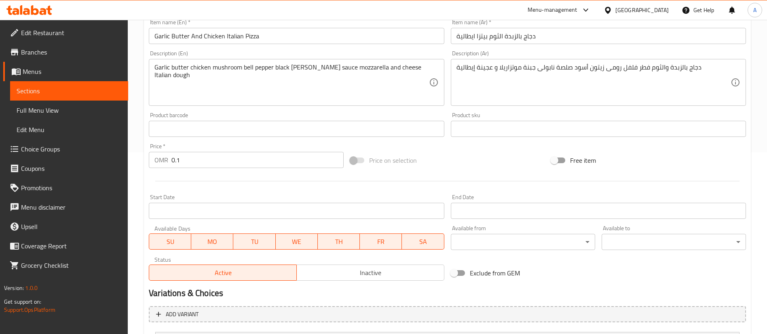
click at [256, 163] on input "0.1" at bounding box center [257, 160] width 172 height 16
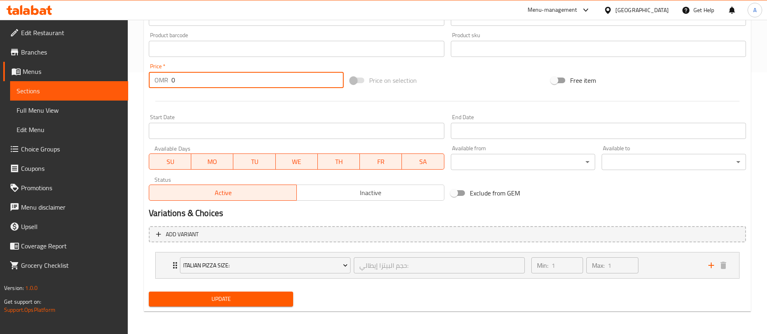
type input "0"
click at [268, 306] on button "Update" at bounding box center [221, 299] width 144 height 15
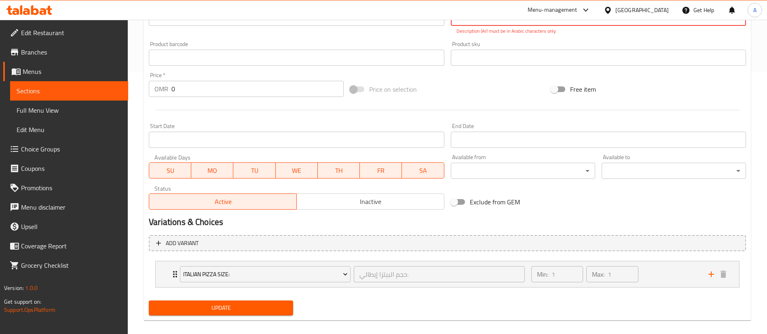
scroll to position [83, 0]
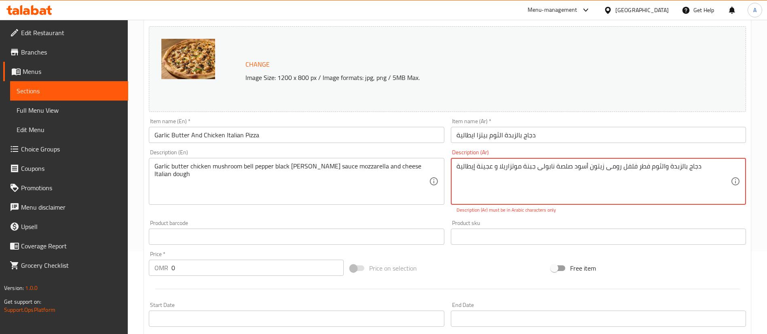
click at [490, 133] on input "دجاج بالزبدة الثوم بيتزا ايطالية" at bounding box center [598, 135] width 295 height 16
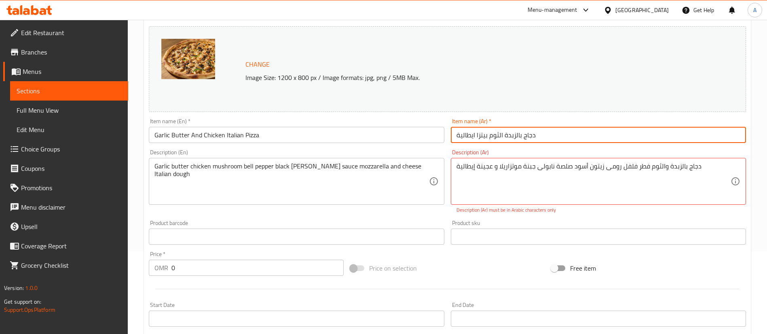
click at [490, 133] on input "دجاج بالزبدة الثوم بيتزا ايطالية" at bounding box center [598, 135] width 295 height 16
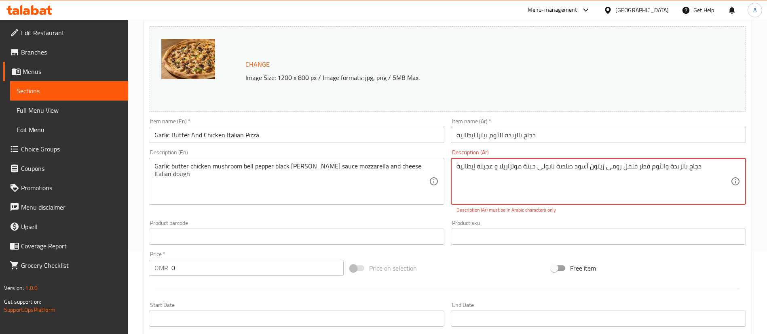
drag, startPoint x: 711, startPoint y: 163, endPoint x: 439, endPoint y: 158, distance: 271.7
click at [548, 139] on input "دجاج بالزبدة الثوم بيتزا ايطالية" at bounding box center [598, 135] width 295 height 16
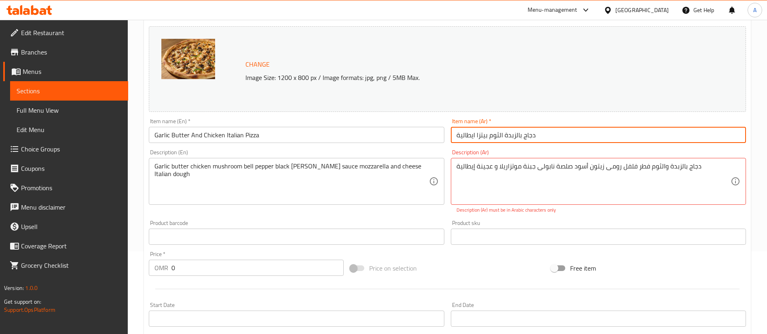
click at [548, 139] on input "دجاج بالزبدة الثوم بيتزا ايطالية" at bounding box center [598, 135] width 295 height 16
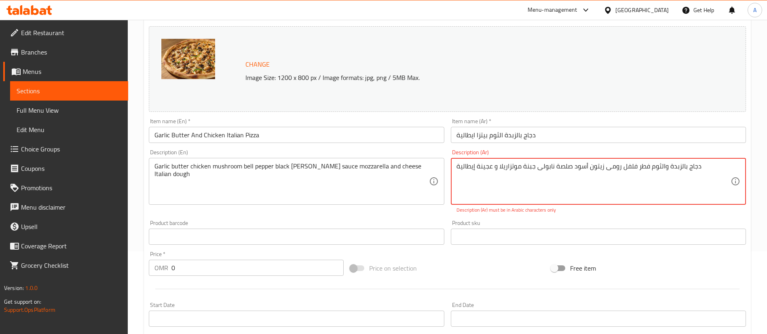
click at [568, 169] on textarea "دجاج بالزبدة والثوم فطر فلفل رومی زیتون أسود صلصة نابولی جبنة موتزاریلا و عجینة…" at bounding box center [593, 181] width 274 height 38
drag, startPoint x: 568, startPoint y: 169, endPoint x: 200, endPoint y: 169, distance: 368.2
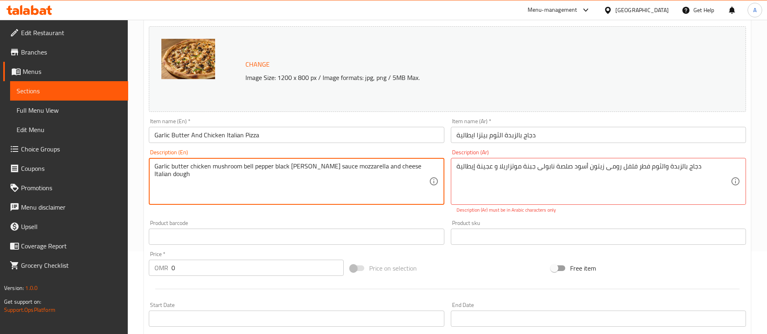
click at [200, 169] on textarea "Garlic butter chicken mushroom bell pepper black [PERSON_NAME] sauce mozzarella…" at bounding box center [291, 181] width 274 height 38
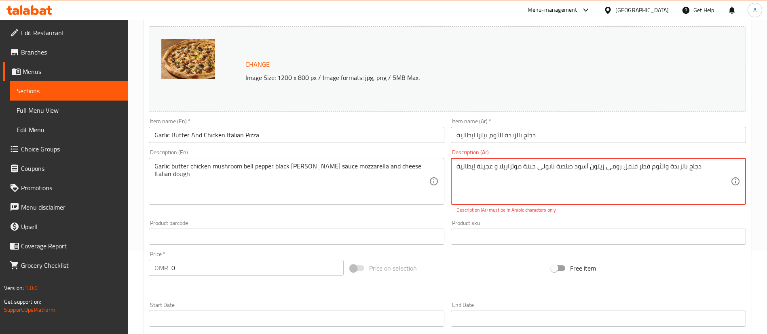
click at [515, 173] on textarea "دجاج بالزبدة والثوم فطر فلفل رومی زیتون أسود صلصة نابولی جبنة موتزاریلا و عجینة…" at bounding box center [593, 181] width 274 height 38
paste textarea "بدة الثوم، [PERSON_NAME]، فلفل رومي، زيتون أسود، صلصة نابولي، جبنة موزاريلا، [G…"
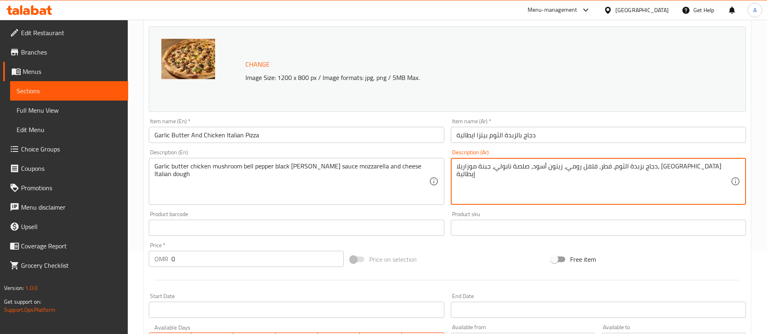
scroll to position [262, 0]
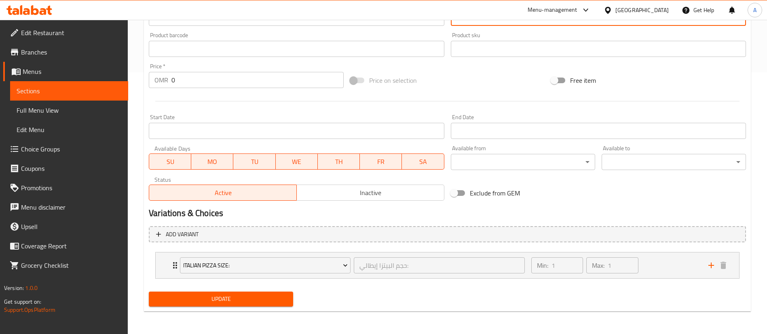
type textarea "دجاج بزبدة الثوم، فطر، فلفل رومي، زيتون أسود، صلصة نابولي، جبنة موزاريلا، [GEOG…"
click at [249, 305] on button "Update" at bounding box center [221, 299] width 144 height 15
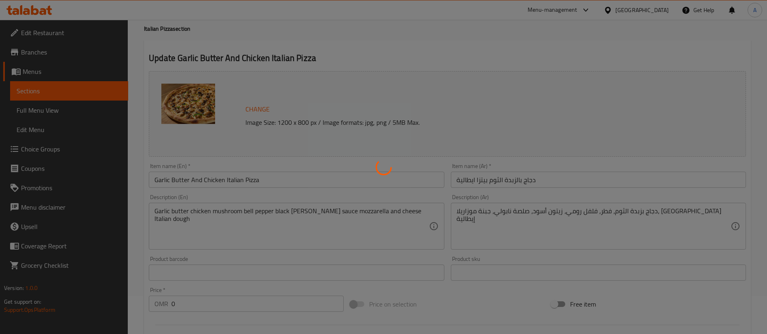
scroll to position [0, 0]
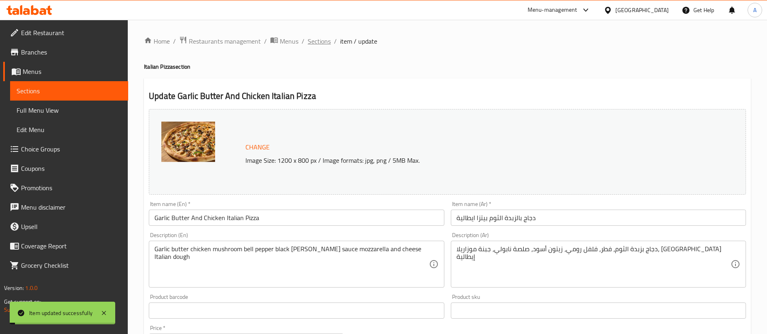
click at [325, 46] on span "Sections" at bounding box center [319, 41] width 23 height 10
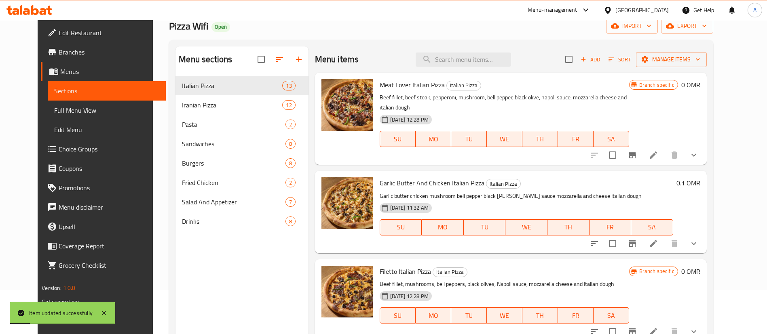
scroll to position [61, 0]
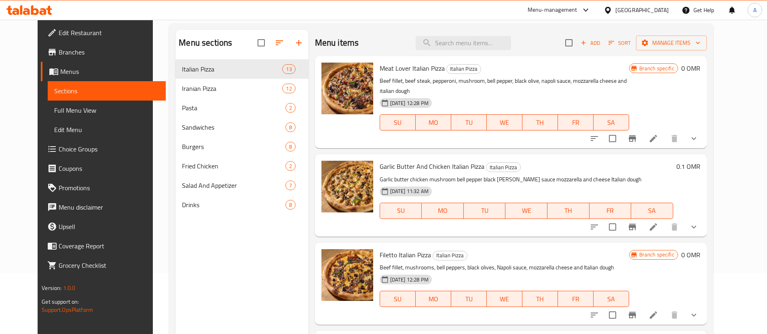
click at [421, 160] on span "Garlic Butter And Chicken Italian Pizza" at bounding box center [432, 166] width 105 height 12
copy h6 "Garlic Butter And Chicken Italian Pizza"
click at [440, 183] on div "[DATE] 11:32 AM" at bounding box center [413, 191] width 75 height 16
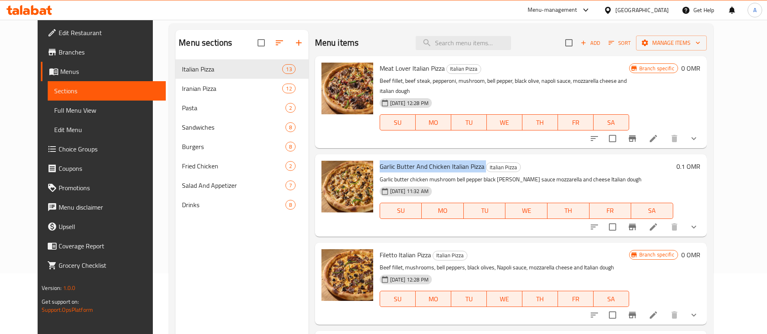
click at [440, 183] on div "[DATE] 11:32 AM" at bounding box center [413, 191] width 75 height 16
click at [664, 220] on li at bounding box center [653, 227] width 23 height 15
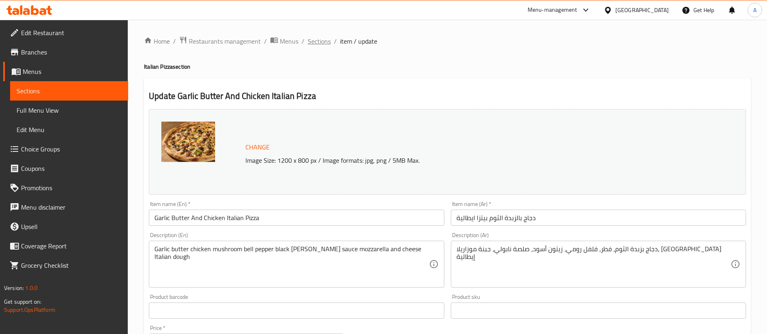
click at [311, 38] on span "Sections" at bounding box center [319, 41] width 23 height 10
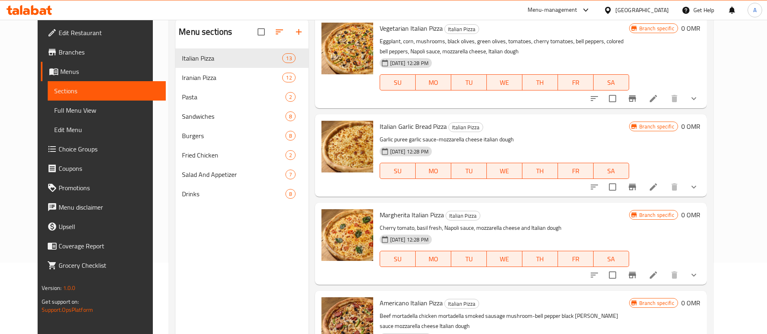
scroll to position [53, 0]
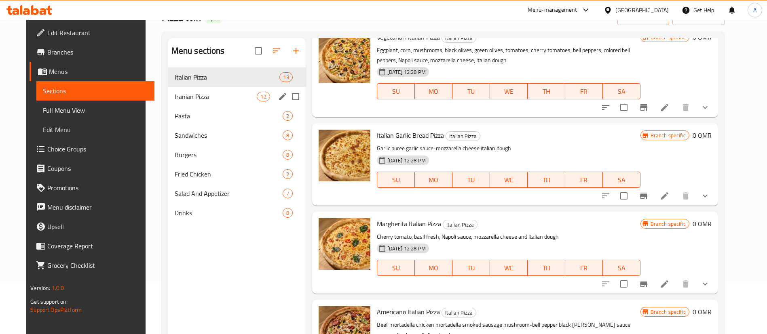
click at [204, 99] on span "Iranian Pizza" at bounding box center [216, 97] width 82 height 10
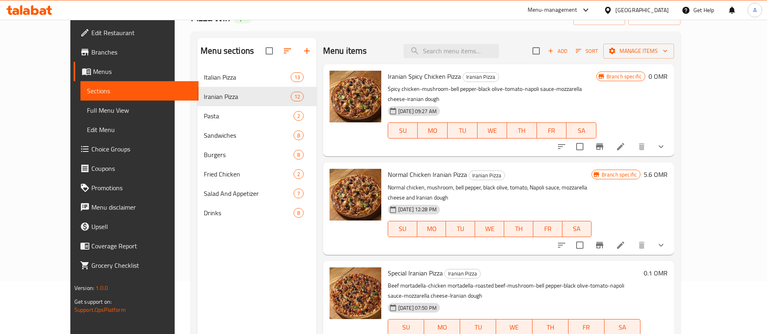
scroll to position [61, 0]
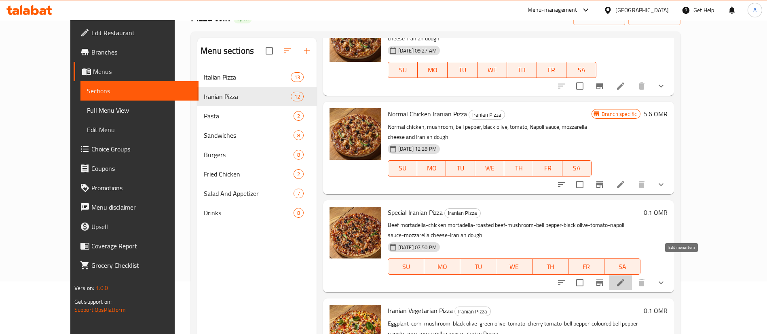
click at [625, 278] on icon at bounding box center [621, 283] width 10 height 10
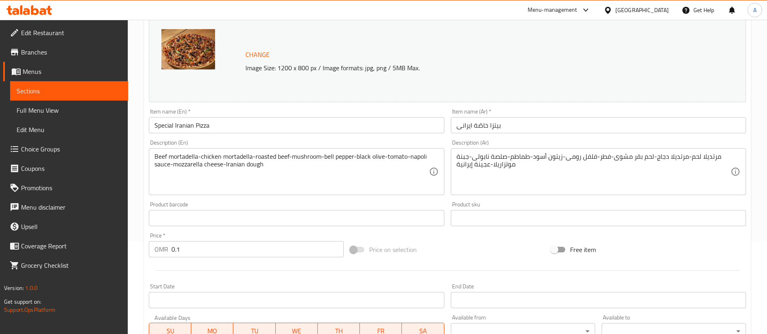
scroll to position [182, 0]
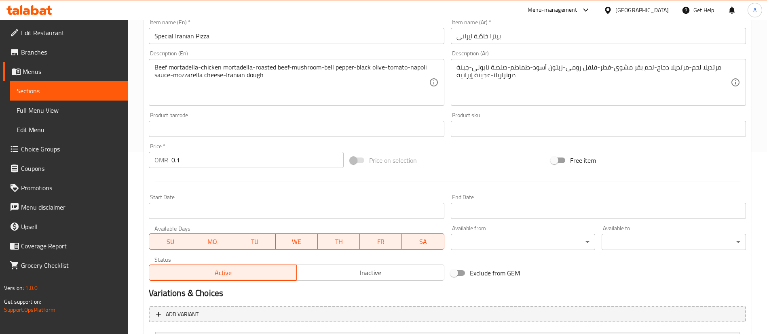
click at [243, 157] on input "0.1" at bounding box center [257, 160] width 172 height 16
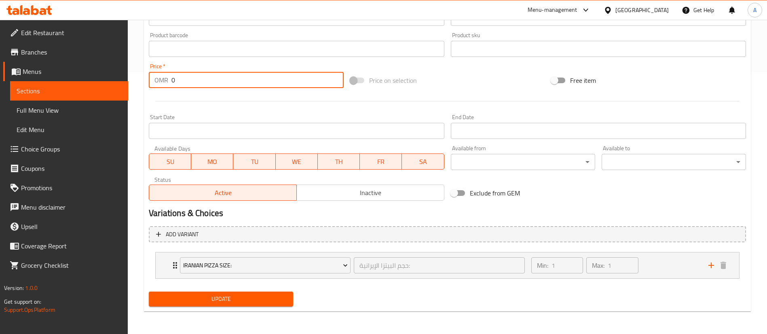
type input "0"
click at [245, 300] on span "Update" at bounding box center [220, 299] width 131 height 10
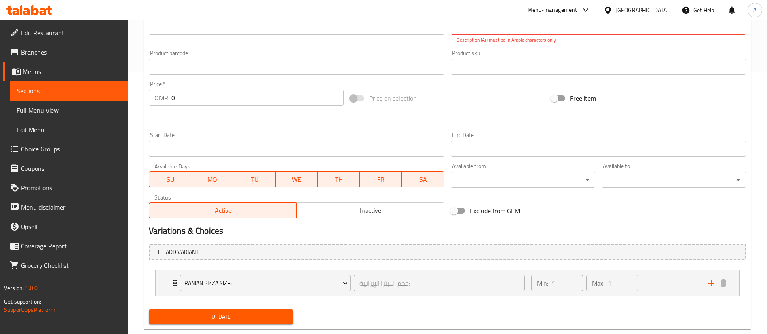
scroll to position [51, 0]
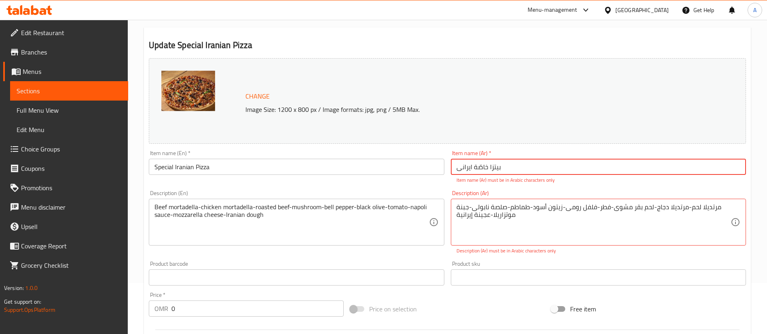
drag, startPoint x: 532, startPoint y: 167, endPoint x: 350, endPoint y: 152, distance: 182.1
click at [350, 152] on div "Change Image Size: 1200 x 800 px / Image formats: jpg, png / 5MB Max. Item name…" at bounding box center [447, 244] width 603 height 378
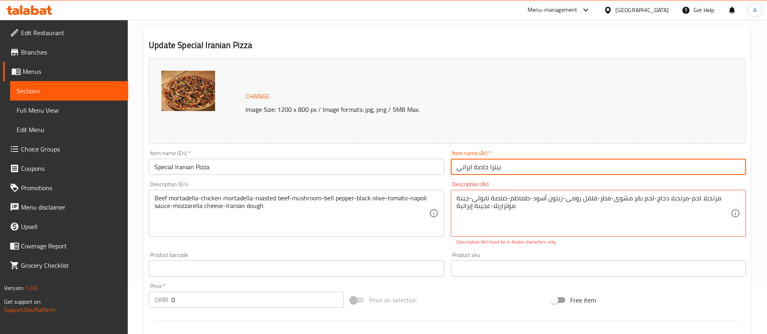
type input "بيتزا خاصة ايراني"
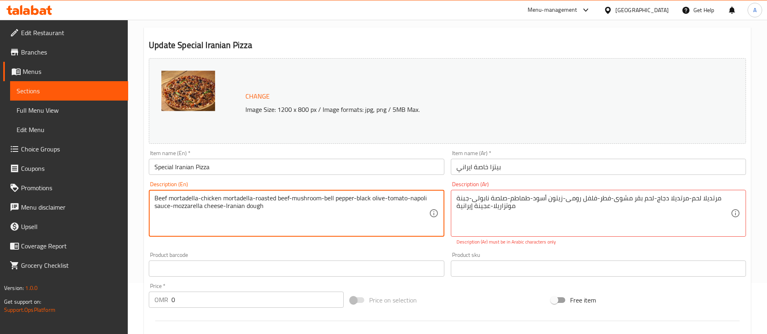
drag, startPoint x: 298, startPoint y: 204, endPoint x: 83, endPoint y: 148, distance: 222.7
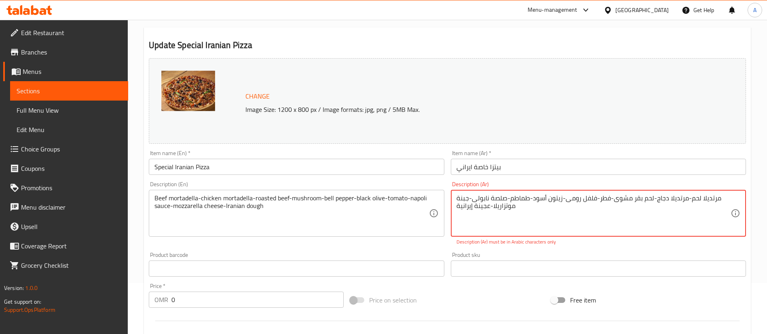
click at [551, 196] on textarea "مرتدیلا لحم-مرتدیلا دجاج-لحم بقر مشوی-فطر-فلفل رومی-زیتون أسود-طماطم-صلصة نابول…" at bounding box center [593, 213] width 274 height 38
paste textarea "يلا لحم بقري، مرتديلا دجاج، لحم بقري مشوي، فطر، فلفل رومي، زيتون أسود، طماطم، ص…"
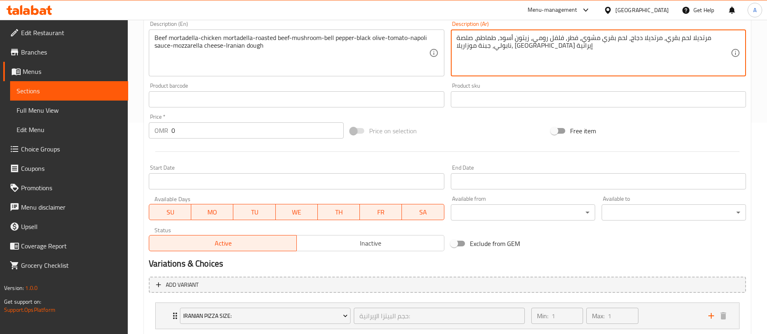
scroll to position [262, 0]
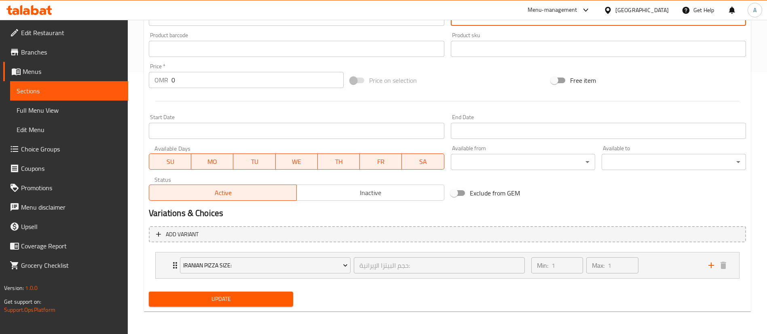
type textarea "مرتديلا لحم بقري، مرتديلا دجاج، لحم بقري مشوي، فطر، فلفل رومي، زيتون أسود، طماط…"
click at [287, 299] on span "Update" at bounding box center [220, 299] width 131 height 10
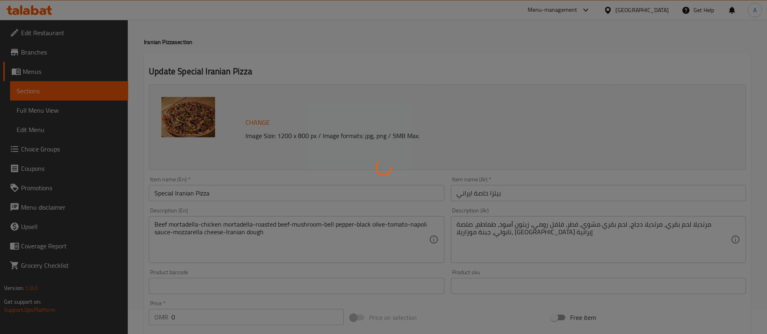
scroll to position [0, 0]
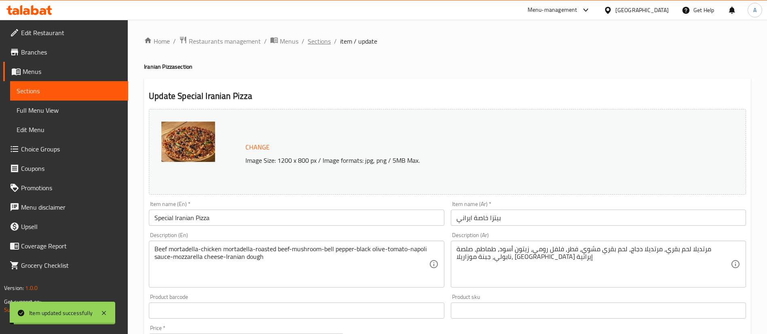
click at [322, 41] on span "Sections" at bounding box center [319, 41] width 23 height 10
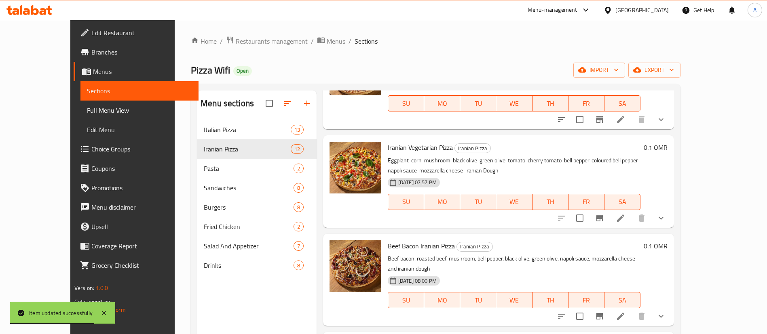
scroll to position [303, 0]
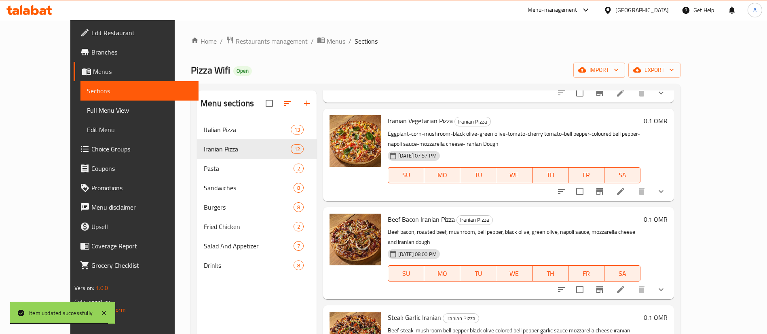
click at [624, 286] on icon at bounding box center [620, 289] width 7 height 7
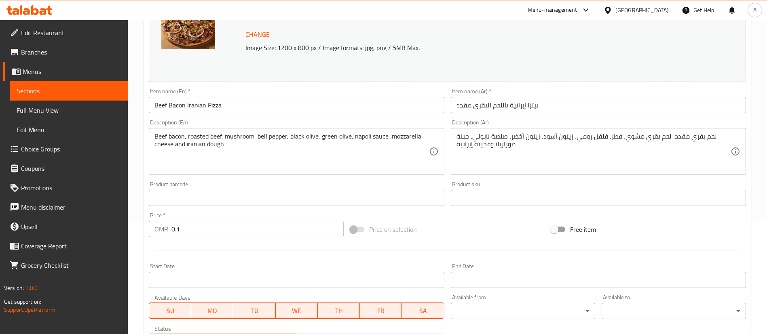
scroll to position [182, 0]
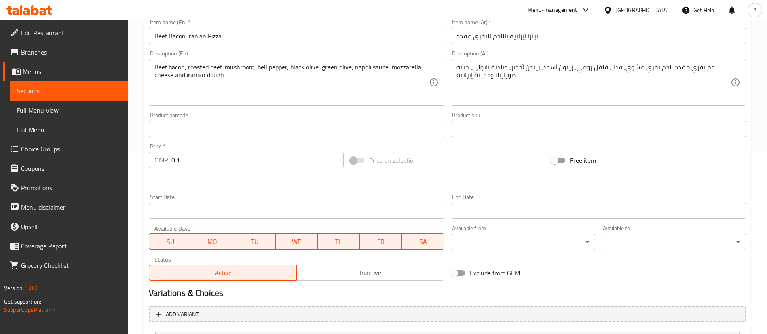
click at [184, 159] on input "0.1" at bounding box center [257, 160] width 172 height 16
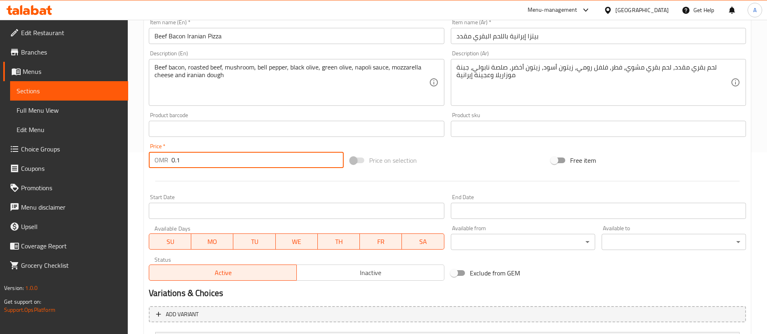
click at [184, 159] on input "0.1" at bounding box center [257, 160] width 172 height 16
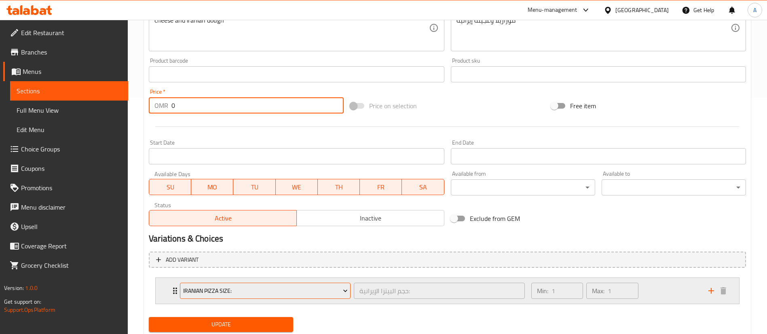
scroll to position [262, 0]
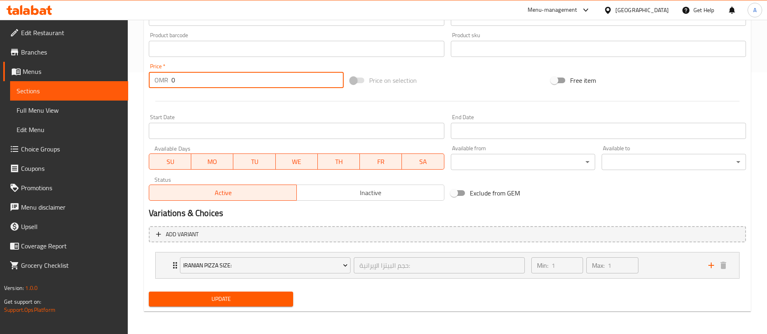
type input "0"
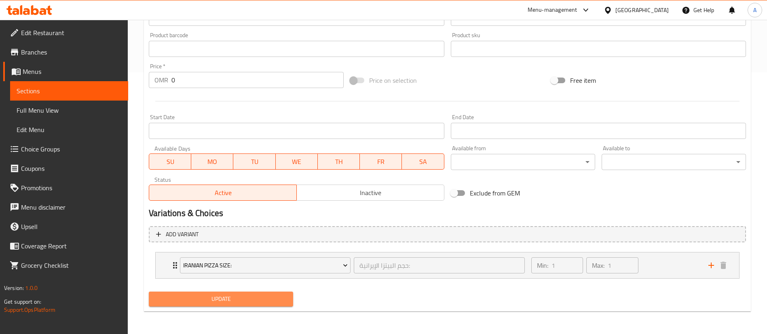
click at [255, 293] on button "Update" at bounding box center [221, 299] width 144 height 15
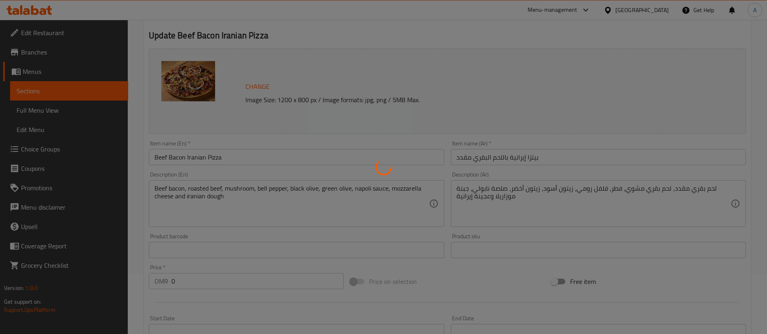
scroll to position [0, 0]
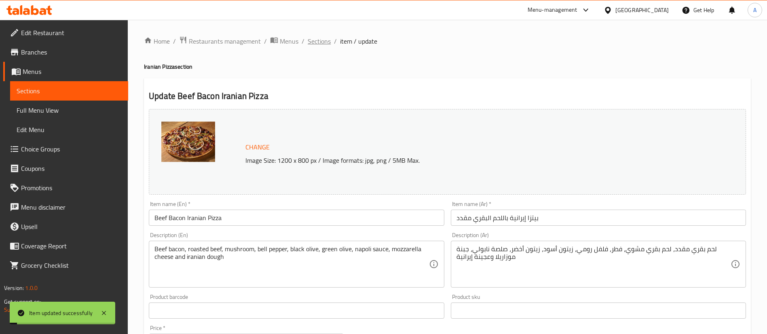
click at [323, 43] on span "Sections" at bounding box center [319, 41] width 23 height 10
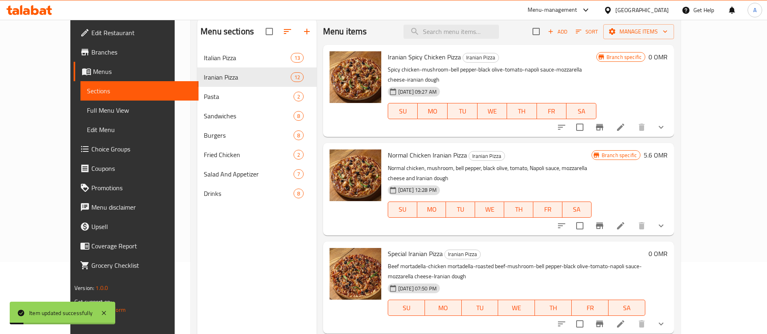
scroll to position [113, 0]
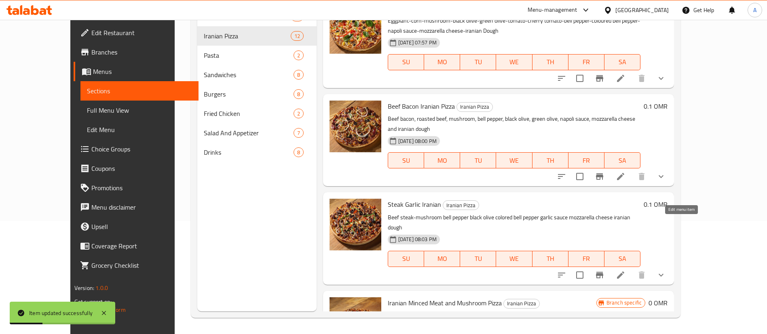
click at [625, 270] on icon at bounding box center [621, 275] width 10 height 10
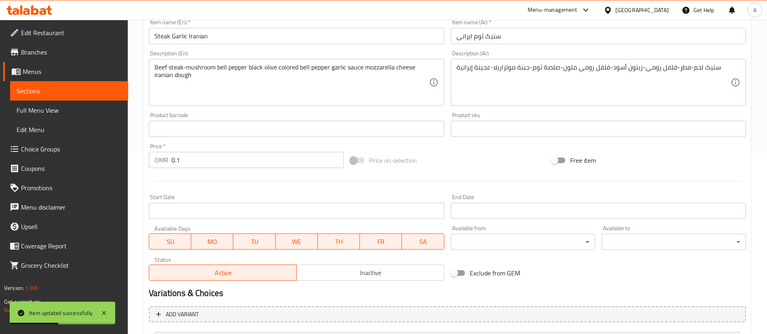
click at [204, 160] on input "0.1" at bounding box center [257, 160] width 172 height 16
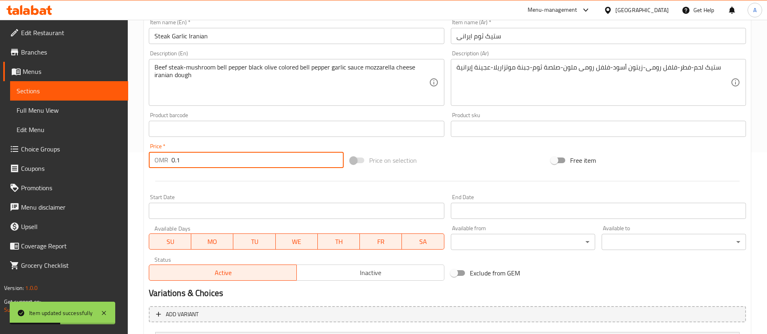
click at [204, 160] on input "0.1" at bounding box center [257, 160] width 172 height 16
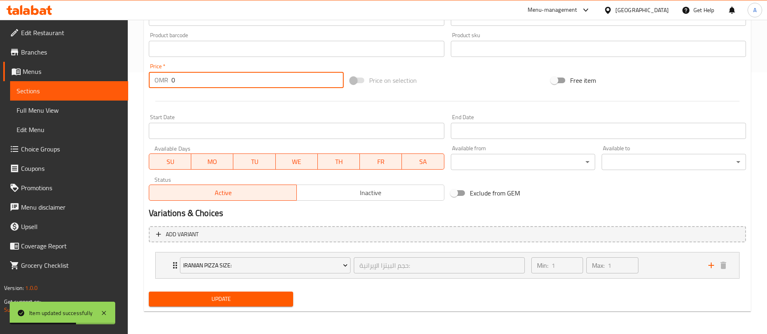
type input "0"
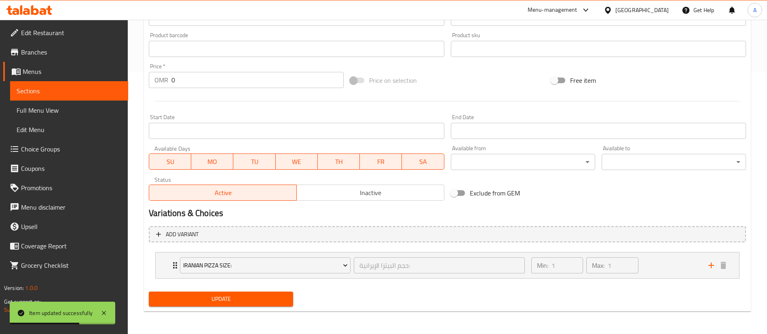
click at [200, 313] on div "Home / Restaurants management / Menus / Sections / item / update Iranian Pizza …" at bounding box center [447, 46] width 607 height 544
click at [207, 297] on span "Update" at bounding box center [220, 299] width 131 height 10
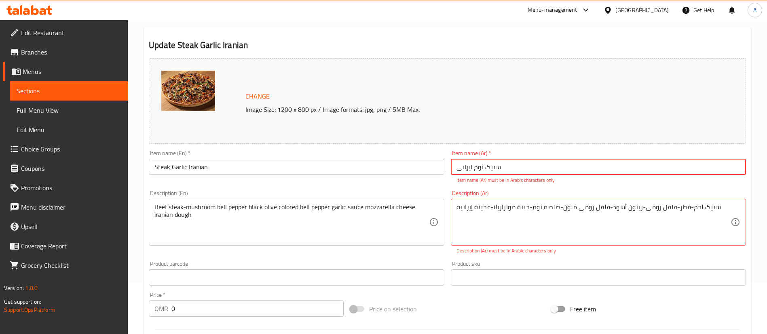
drag, startPoint x: 515, startPoint y: 173, endPoint x: 440, endPoint y: 172, distance: 74.8
click at [440, 172] on div "Change Image Size: 1200 x 800 px / Image formats: jpg, png / 5MB Max. Item name…" at bounding box center [447, 244] width 603 height 378
type input "s"
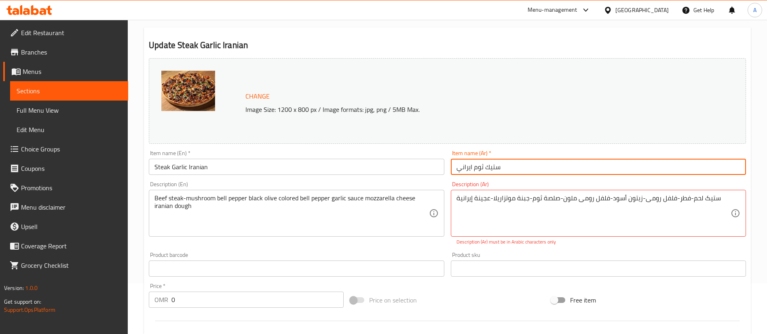
type input "ستيك ثوم ايراني"
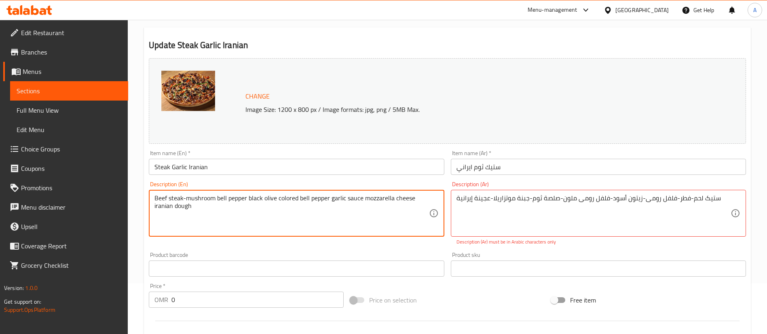
drag, startPoint x: 266, startPoint y: 204, endPoint x: 38, endPoint y: 150, distance: 234.6
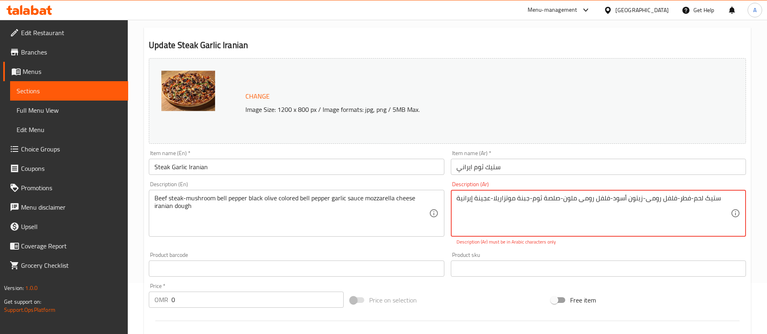
click at [520, 206] on textarea "ستیک لحم-فطر-فلفل رومی-زیتون أسود-فلفل رومی ملون-صلصة ثوم-جبنة موتزاریلا-عجینة …" at bounding box center [593, 213] width 274 height 38
paste textarea "يك لحم بقري، فطر، [PERSON_NAME]، زيتون أسود، فلفل رومي ملوّن، صلصة ثوم، جبنة مو…"
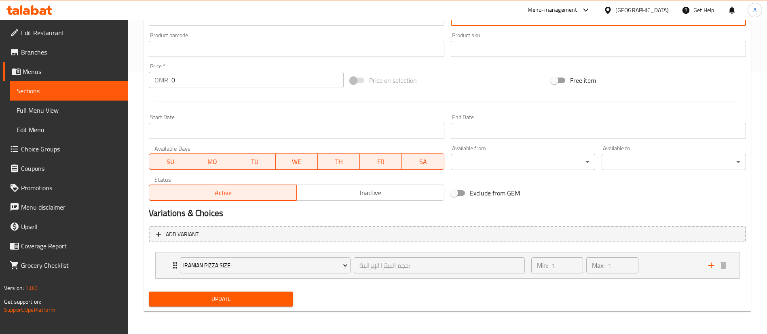
type textarea "ستيك لحم بقري، فطر، [PERSON_NAME]، زيتون أسود، فلفل رومي ملوّن، صلصة ثوم، جبنة …"
click at [264, 292] on button "Update" at bounding box center [221, 299] width 144 height 15
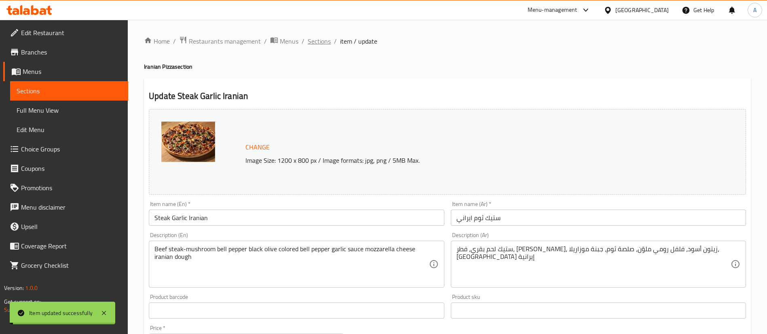
click at [329, 36] on span "Sections" at bounding box center [319, 41] width 23 height 10
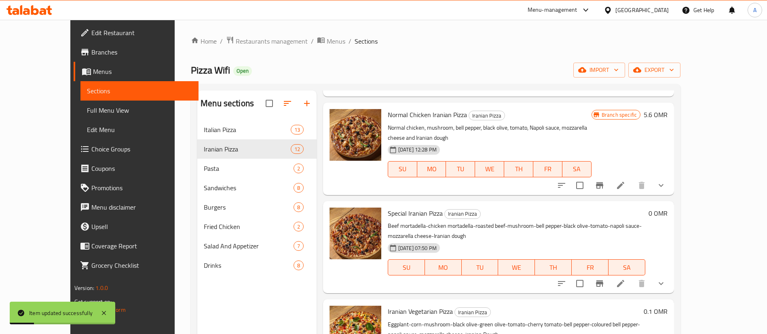
scroll to position [243, 0]
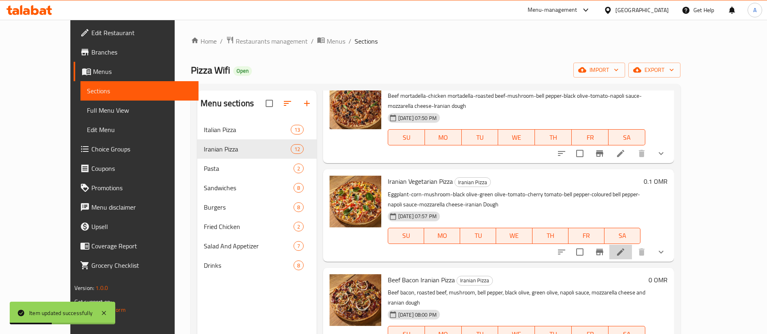
click at [632, 245] on li at bounding box center [620, 252] width 23 height 15
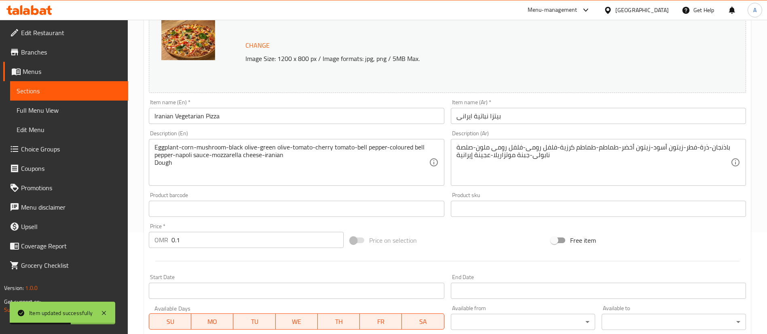
scroll to position [262, 0]
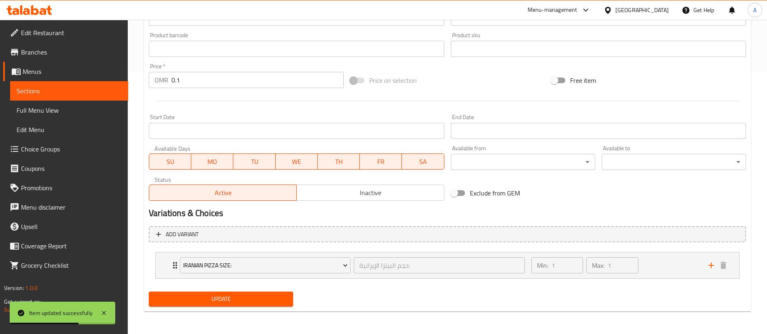
click at [208, 86] on input "0.1" at bounding box center [257, 80] width 172 height 16
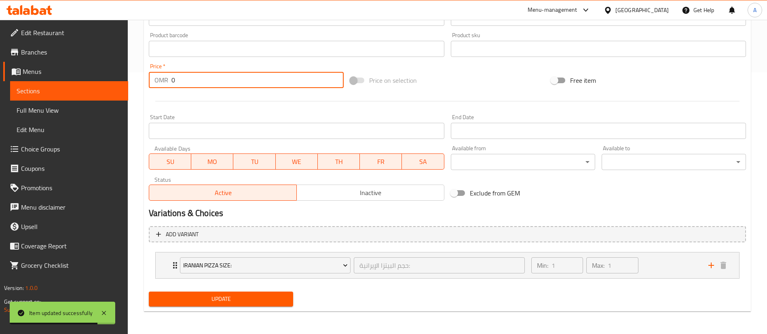
type input "0"
click at [261, 303] on span "Update" at bounding box center [220, 299] width 131 height 10
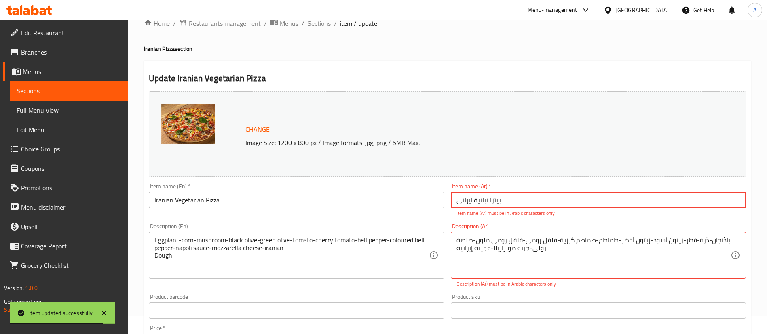
scroll to position [0, 0]
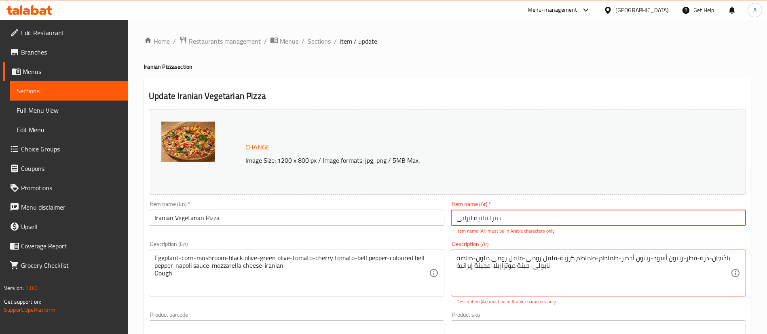
drag, startPoint x: 534, startPoint y: 224, endPoint x: 431, endPoint y: 225, distance: 102.7
click at [431, 225] on div "Change Image Size: 1200 x 800 px / Image formats: jpg, png / 5MB Max. Item name…" at bounding box center [447, 295] width 603 height 378
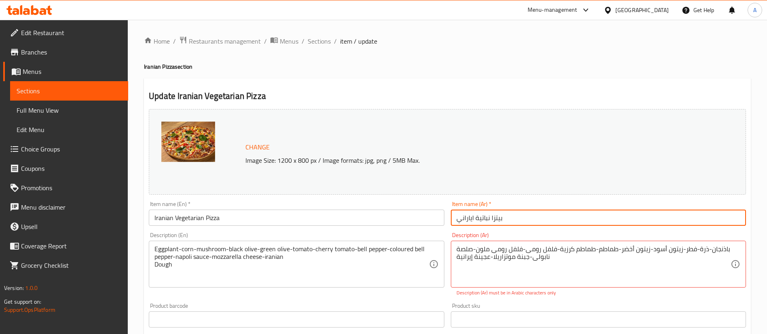
type input "بيتزا نباتية اياراني"
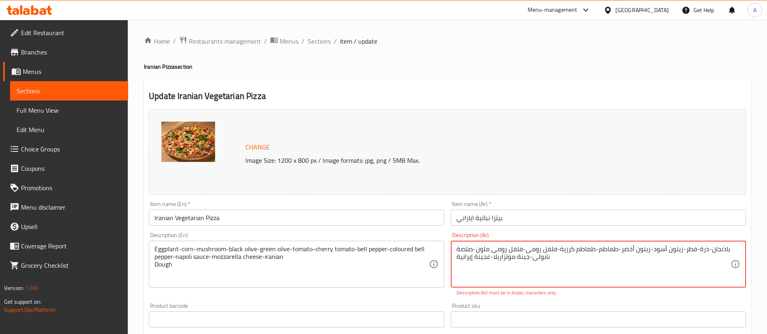
drag, startPoint x: 523, startPoint y: 243, endPoint x: 428, endPoint y: 215, distance: 98.4
click at [597, 278] on textarea "باذنجان-ذرة-فطر-زیتون أسود-زیتون أخضر-طماطم-طماطم کرزیة-فلفل رومی-فلفل رومی ملو…" at bounding box center [593, 264] width 274 height 38
paste textarea "– ذرة – فطر – زيتون أسود – زيتون أخضر – طماطم – طماطم كرزية – فلفل رومي – فلفل …"
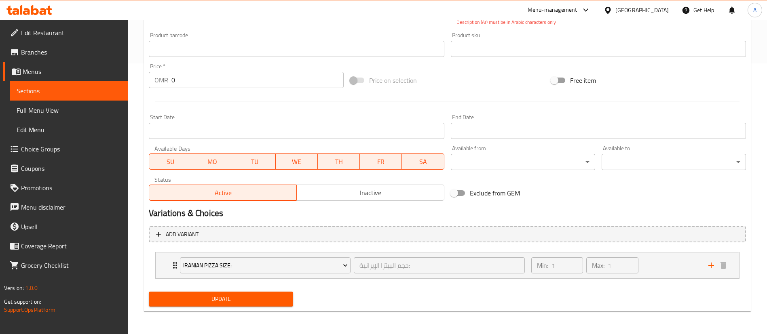
click at [262, 296] on span "Update" at bounding box center [220, 299] width 131 height 10
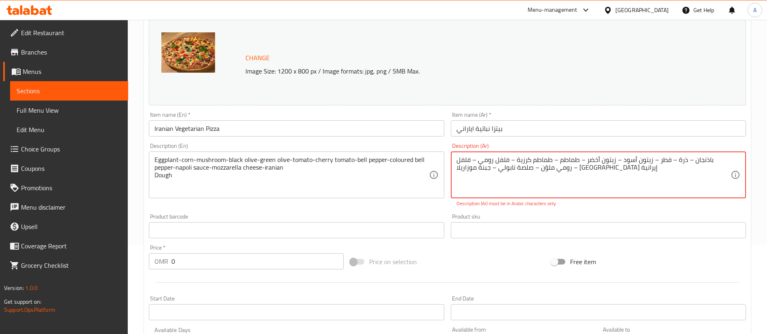
click at [521, 165] on textarea "باذنجان – ذرة – فطر – زيتون أسود – زيتون أخضر – طماطم – طماطم كرزية – فلفل رومي…" at bounding box center [593, 175] width 274 height 38
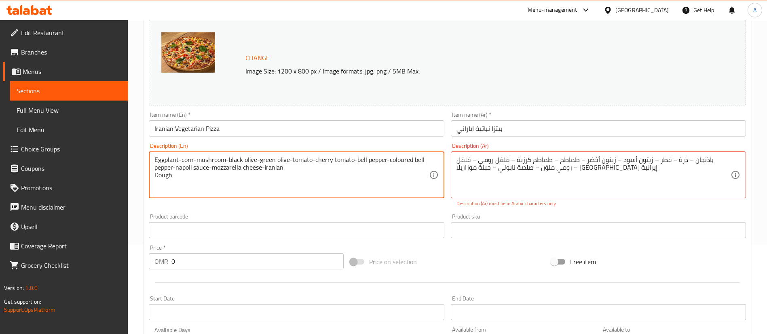
click at [356, 176] on textarea "Eggplant-corn-mushroom-black olive-green olive-tomato-cherry tomato-bell pepper…" at bounding box center [291, 175] width 274 height 38
click at [354, 179] on textarea "Eggplant-corn-mushroom-black olive-green olive-tomato-cherry tomato-bell pepper…" at bounding box center [291, 175] width 274 height 38
click at [334, 185] on textarea "Eggplant-corn-mushroom-black olive-green olive-tomato-cherry tomato-bell pepper…" at bounding box center [291, 175] width 274 height 38
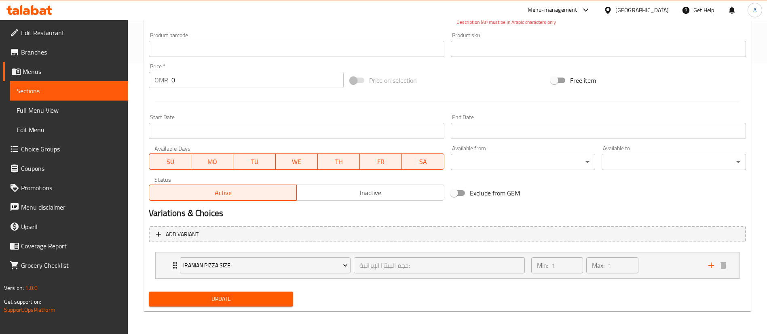
click at [286, 310] on div "Update Iranian Vegetarian Pizza Change Image Size: 1200 x 800 px / Image format…" at bounding box center [447, 60] width 607 height 504
click at [267, 294] on span "Update" at bounding box center [220, 299] width 131 height 10
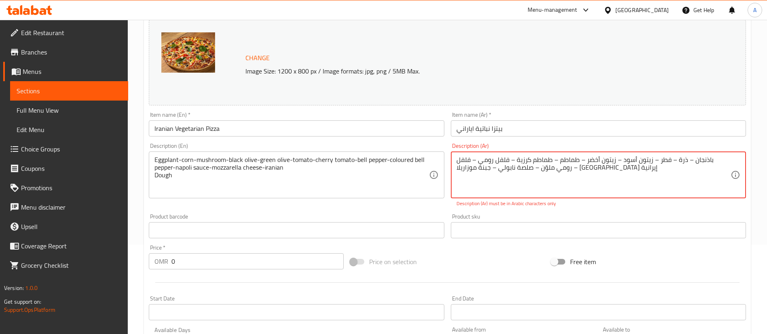
click at [590, 164] on textarea "باذنجان – ذرة – فطر – زيتون أسود – زيتون أخضر – طماطم – طماطم كرزية – فلفل رومي…" at bounding box center [593, 175] width 274 height 38
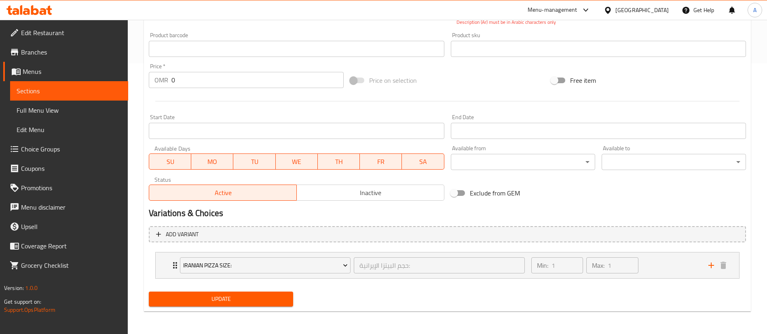
click at [237, 301] on span "Update" at bounding box center [220, 299] width 131 height 10
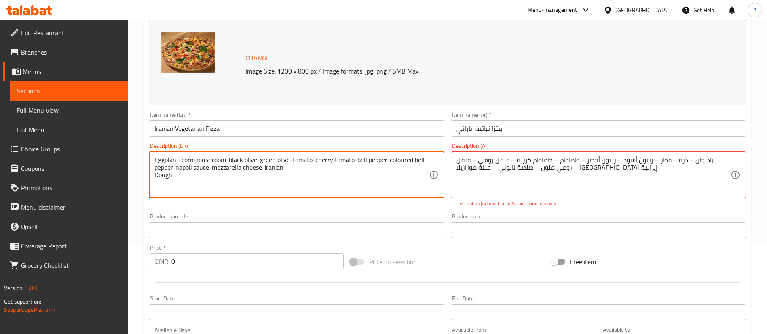
drag, startPoint x: 318, startPoint y: 177, endPoint x: 165, endPoint y: 126, distance: 160.7
click at [166, 125] on div "Change Image Size: 1200 x 800 px / Image formats: jpg, png / 5MB Max. Item name…" at bounding box center [447, 201] width 603 height 369
click at [191, 180] on textarea "Eggplant-corn-mushroom-black olive-green olive-tomato-cherry tomato-bell pepper…" at bounding box center [291, 175] width 274 height 38
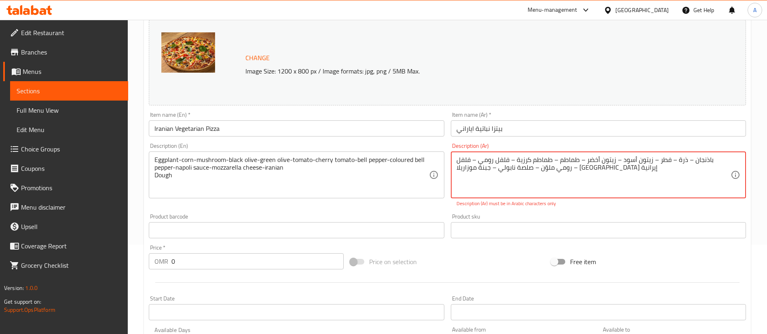
click at [704, 163] on textarea "باذنجان – ذرة – فطر – زيتون أسود – زيتون أخضر – طماطم – طماطم كرزية – فلفل رومي…" at bounding box center [593, 175] width 274 height 38
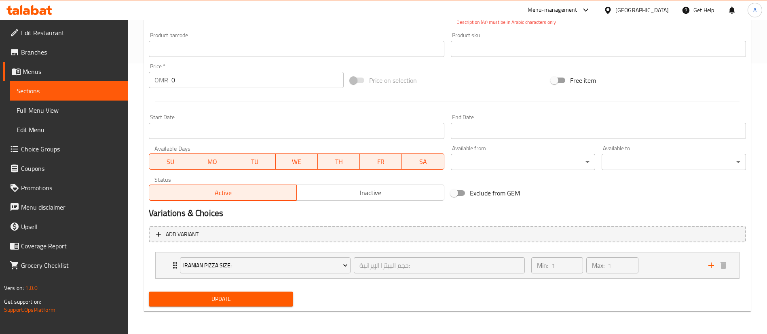
click at [223, 302] on span "Update" at bounding box center [220, 299] width 131 height 10
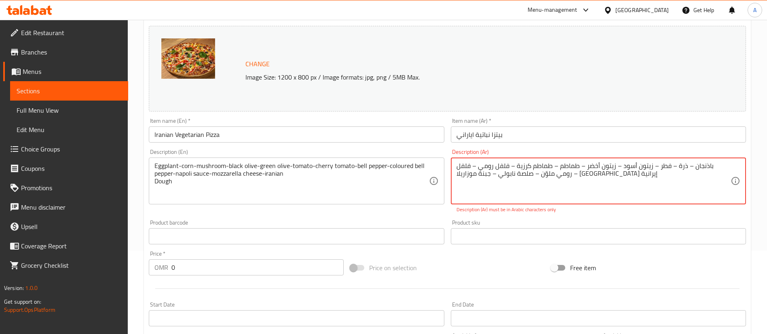
click at [707, 167] on textarea "باذنجان – ذرة – فطر – زيتون أسود – زيتون أخضر – طماطم – طماطم كرزية – فلفل رومي…" at bounding box center [593, 181] width 274 height 38
click at [704, 166] on textarea "باذنجان – ذرة – فطر – زيتون أسود – زيتون أخضر – طماطم – طماطم كرزية – فلفل رومي…" at bounding box center [593, 181] width 274 height 38
click at [687, 168] on textarea "باذنجان ذرة – فطر – زيتون أسود – زيتون أخضر – طماطم – طماطم كرزية – فلفل رومي –…" at bounding box center [593, 181] width 274 height 38
click at [666, 169] on textarea "باذنجان ذرة فطر – زيتون أسود – زيتون أخضر – طماطم – طماطم كرزية – فلفل رومي – ف…" at bounding box center [593, 181] width 274 height 38
click at [649, 166] on textarea "باذنجان ذرة فطر زيتون أسود – زيتون أخضر – طماطم – طماطم كرزية – فلفل رومي – فلف…" at bounding box center [593, 181] width 274 height 38
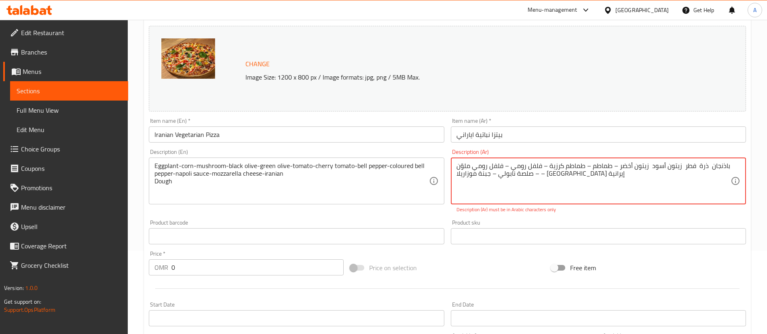
click at [614, 171] on textarea "باذنجان ذرة فطر زيتون أسود زيتون أخضر – طماطم – طماطم كرزية – فلفل رومي – فلفل …" at bounding box center [593, 181] width 274 height 38
click at [588, 164] on textarea "باذنجان ذرة فطر زيتون أسود زيتون أخضر طماطم – طماطم كرزية – فلفل رومي – فلفل رو…" at bounding box center [593, 181] width 274 height 38
click at [548, 165] on textarea "باذنجان ذرة فطر زيتون أسود زيتون أخضر طماطم طماطم كرزية – فلفل رومي – فلفل رومي…" at bounding box center [593, 181] width 274 height 38
click at [510, 169] on textarea "باذنجان ذرة فطر زيتون أسود زيتون أخضر طماطم طماطم كرزية فلفل رومي – فلفل رومي م…" at bounding box center [593, 181] width 274 height 38
click at [461, 160] on div "باذنجان ذرة فطر زيتون أسود زيتون أخضر طماطم طماطم كرزية فلفل رومي فلفل رومي ملو…" at bounding box center [598, 181] width 295 height 47
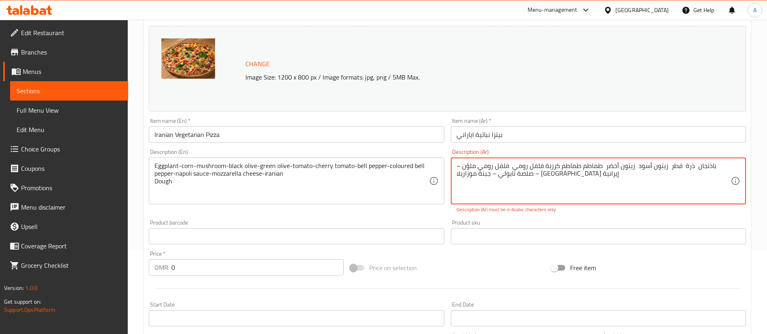
click at [456, 168] on textarea "باذنجان ذرة فطر زيتون أسود زيتون أخضر طماطم طماطم كرزية فلفل رومي فلفل رومي ملو…" at bounding box center [593, 181] width 274 height 38
click at [533, 174] on textarea "باذنجان ذرة فطر زيتون أسود زيتون أخضر طماطم طماطم كرزية فلفل رومي فلفل رومي ملو…" at bounding box center [593, 181] width 274 height 38
click at [488, 175] on textarea "باذنجان ذرة فطر زيتون أسود زيتون أخضر طماطم طماطم كرزية فلفل رومي فلفل رومي ملو…" at bounding box center [593, 181] width 274 height 38
click at [457, 169] on textarea "باذنجان ذرة فطر زيتون أسود زيتون أخضر طماطم طماطم كرزية فلفل رومي فلفل رومي ملو…" at bounding box center [593, 181] width 274 height 38
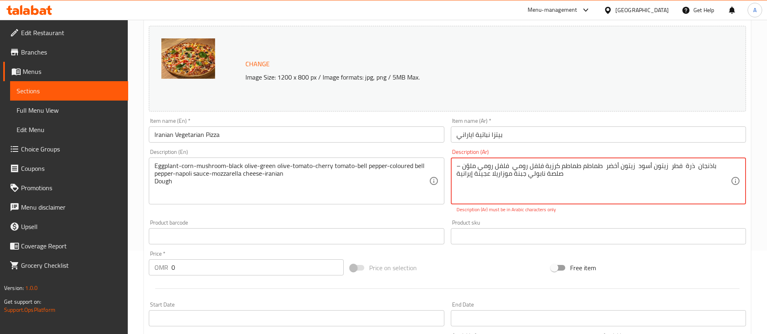
click at [456, 167] on div "باذنجان ذرة فطر زيتون أسود زيتون أخضر طماطم طماطم كرزية فلفل رومي فلفل رومي ملو…" at bounding box center [598, 181] width 295 height 47
click at [467, 163] on textarea "باذنجان ذرة فطر زيتون أسود زيتون أخضر طماطم طماطم كرزية فلفل رومي فلفل رومي ملو…" at bounding box center [593, 181] width 274 height 38
click at [455, 166] on div "باذنجان ذرة فطر زيتون أسود زيتون أخضر طماطم طماطم كرزية فلفل رومي فلفل رومي ملو…" at bounding box center [598, 181] width 295 height 47
click at [456, 166] on textarea "باذنجان ذرة فطر زيتون أسود زيتون أخضر طماطم طماطم كرزية فلفل رومي فلفل رومي ملو…" at bounding box center [593, 181] width 274 height 38
click at [458, 164] on textarea "باذنجان ذرة فطر زيتون أسود زيتون أخضر طماطم طماطم كرزية فلفل رومي فلفل رومي ملو…" at bounding box center [593, 181] width 274 height 38
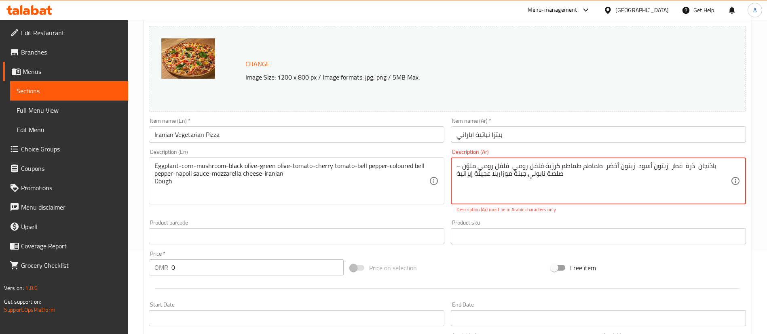
click at [458, 164] on textarea "باذنجان ذرة فطر زيتون أسود زيتون أخضر طماطم طماطم كرزية فلفل رومي فلفل رومي ملو…" at bounding box center [593, 181] width 274 height 38
click at [465, 168] on textarea "باذنجان ذرة فطر زيتون أسود زيتون أخضر طماطم طماطم كرزية فلفل رومي فلفل رومي ملو…" at bounding box center [593, 181] width 274 height 38
click at [459, 166] on textarea "باذنجان ذرة فطر زيتون أسود زيتون أخضر طماطم طماطم كرزية فلفل رومي فلفل رومي ملو…" at bounding box center [593, 181] width 274 height 38
click at [612, 177] on textarea "باذنجان ذرة فطر زيتون أسود زيتون أخضر طماطم طماطم كرزية فلفل رومي فلفل رومي ملو…" at bounding box center [593, 181] width 274 height 38
drag, startPoint x: 455, startPoint y: 165, endPoint x: 459, endPoint y: 166, distance: 4.1
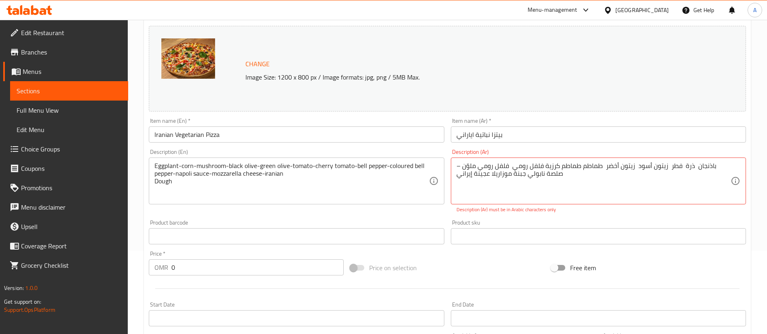
click at [459, 166] on div "باذنجان ذرة فطر زيتون أسود زيتون أخضر طماطم طماطم كرزية فلفل رومي فلفل رومي ملو…" at bounding box center [598, 181] width 295 height 47
click at [459, 166] on textarea "باذنجان ذرة فطر زيتون أسود زيتون أخضر طماطم طماطم كرزية فلفل رومي فلفل رومي ملو…" at bounding box center [593, 181] width 274 height 38
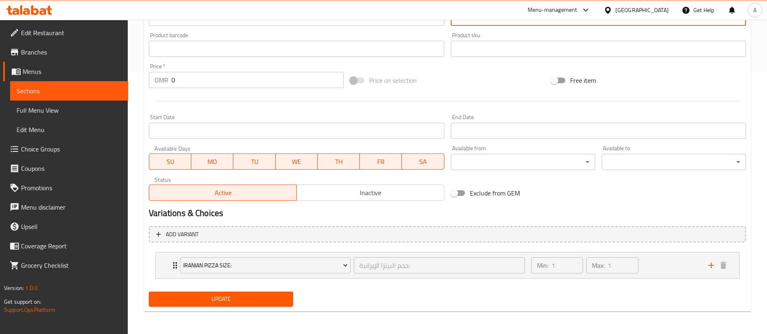
type textarea "باذنجان ذرة فطر زيتون أسود زيتون أخضر طماطم طماطم كرزية فلفل رومي فلفل رومي ملو…"
click at [275, 295] on span "Update" at bounding box center [220, 299] width 131 height 10
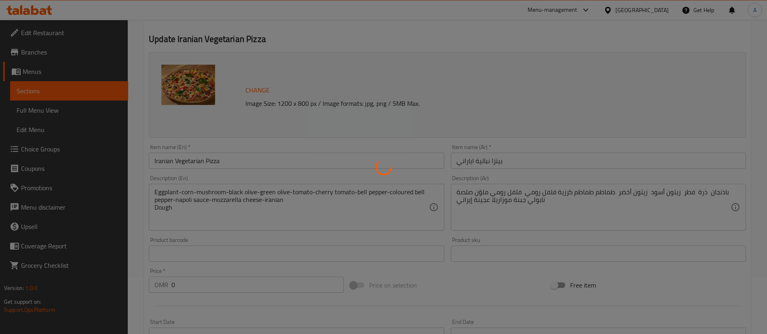
scroll to position [0, 0]
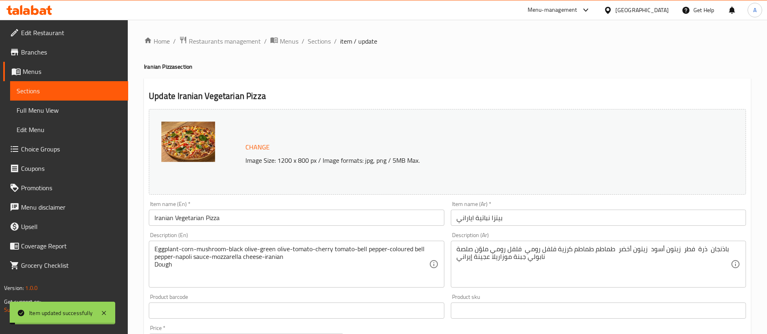
click at [323, 29] on div "Home / Restaurants management / Menus / Sections / item / update Iranian Pizza …" at bounding box center [447, 308] width 639 height 576
click at [322, 40] on span "Sections" at bounding box center [319, 41] width 23 height 10
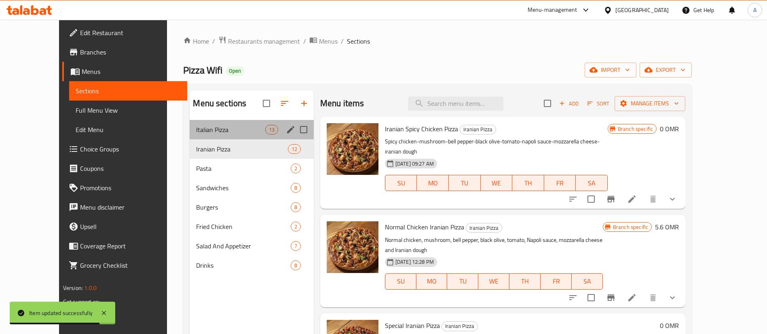
click at [200, 135] on div "Italian Pizza 13" at bounding box center [252, 129] width 124 height 19
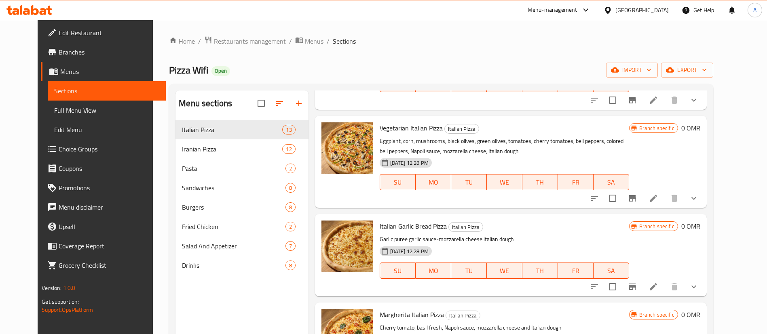
scroll to position [854, 0]
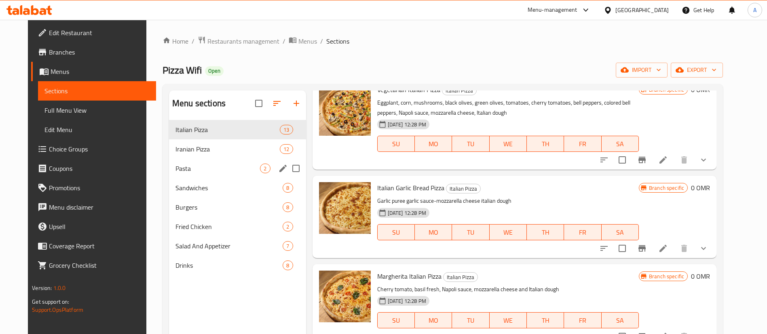
click at [191, 164] on span "Pasta" at bounding box center [217, 169] width 84 height 10
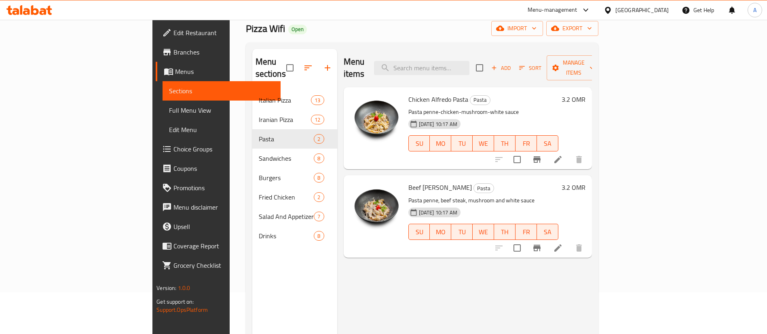
scroll to position [61, 0]
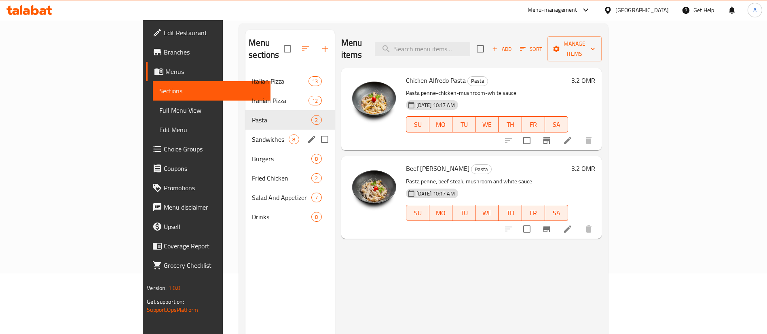
click at [245, 132] on div "Sandwiches 8" at bounding box center [289, 139] width 89 height 19
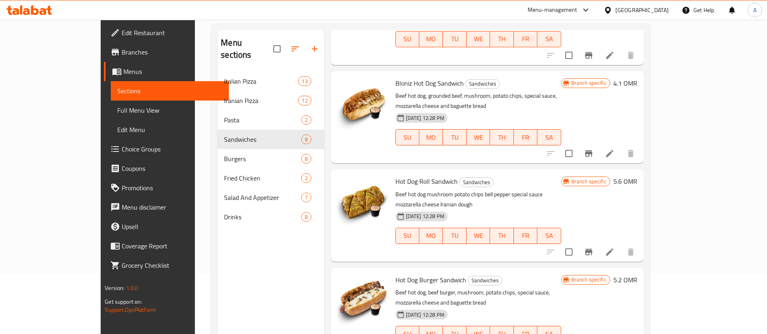
scroll to position [392, 0]
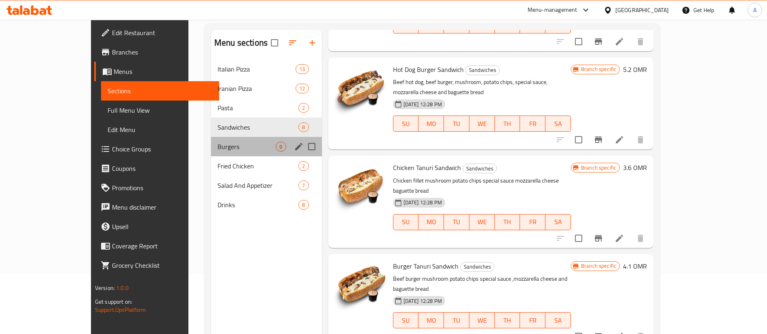
click at [217, 142] on span "Burgers" at bounding box center [246, 147] width 58 height 10
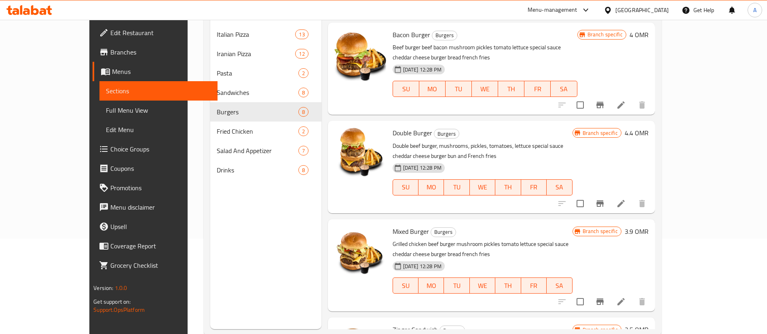
scroll to position [113, 0]
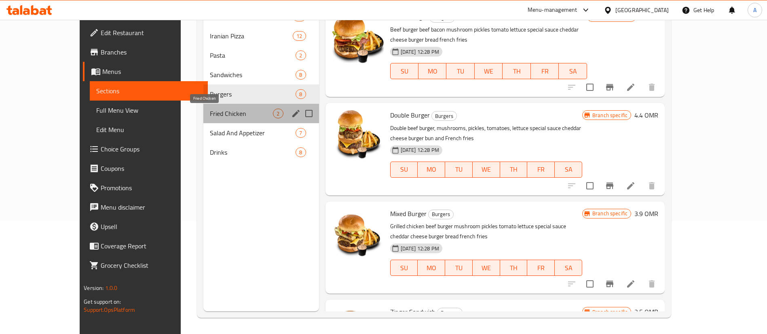
click at [210, 118] on span "Fried Chicken" at bounding box center [241, 114] width 63 height 10
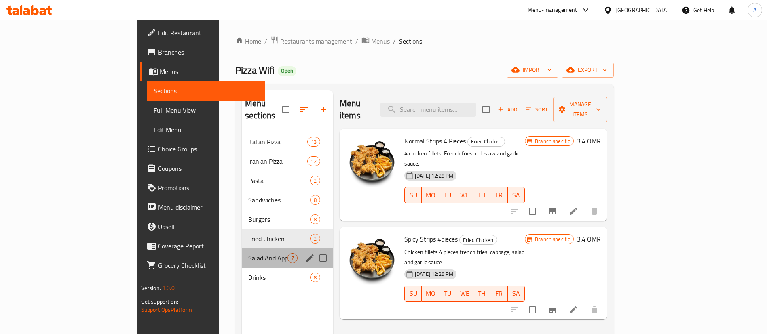
click at [243, 249] on div "Salad And Appetizer 7" at bounding box center [287, 258] width 91 height 19
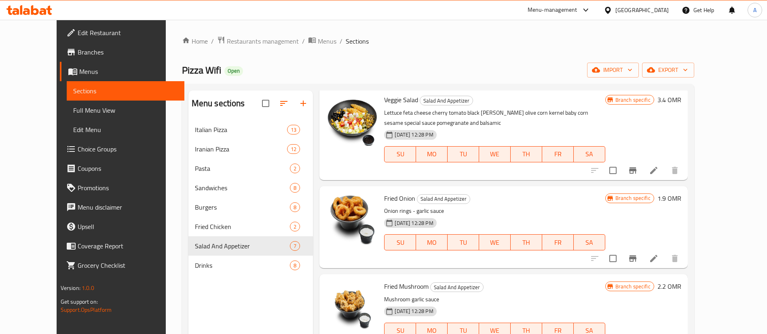
scroll to position [113, 0]
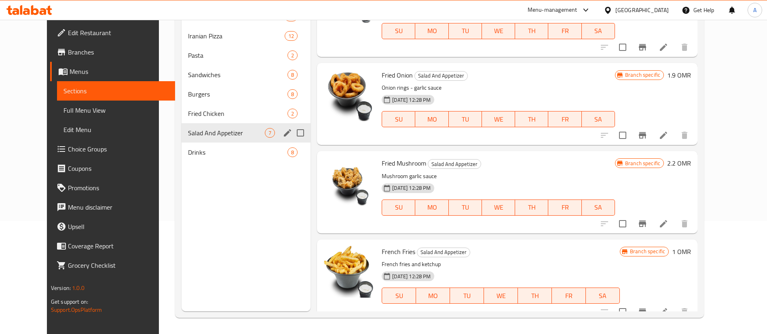
click at [181, 144] on div "Drinks 8" at bounding box center [245, 152] width 129 height 19
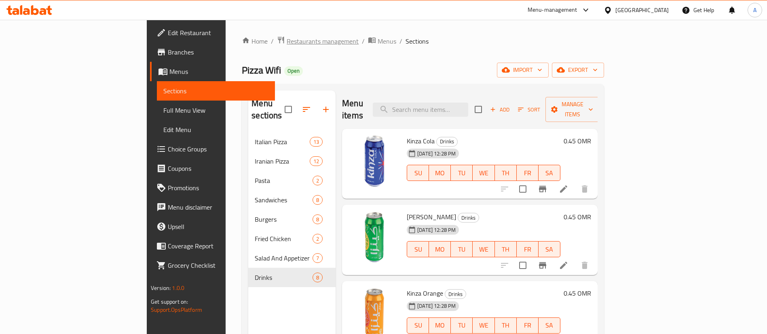
click at [287, 38] on span "Restaurants management" at bounding box center [323, 41] width 72 height 10
